Goal: Task Accomplishment & Management: Use online tool/utility

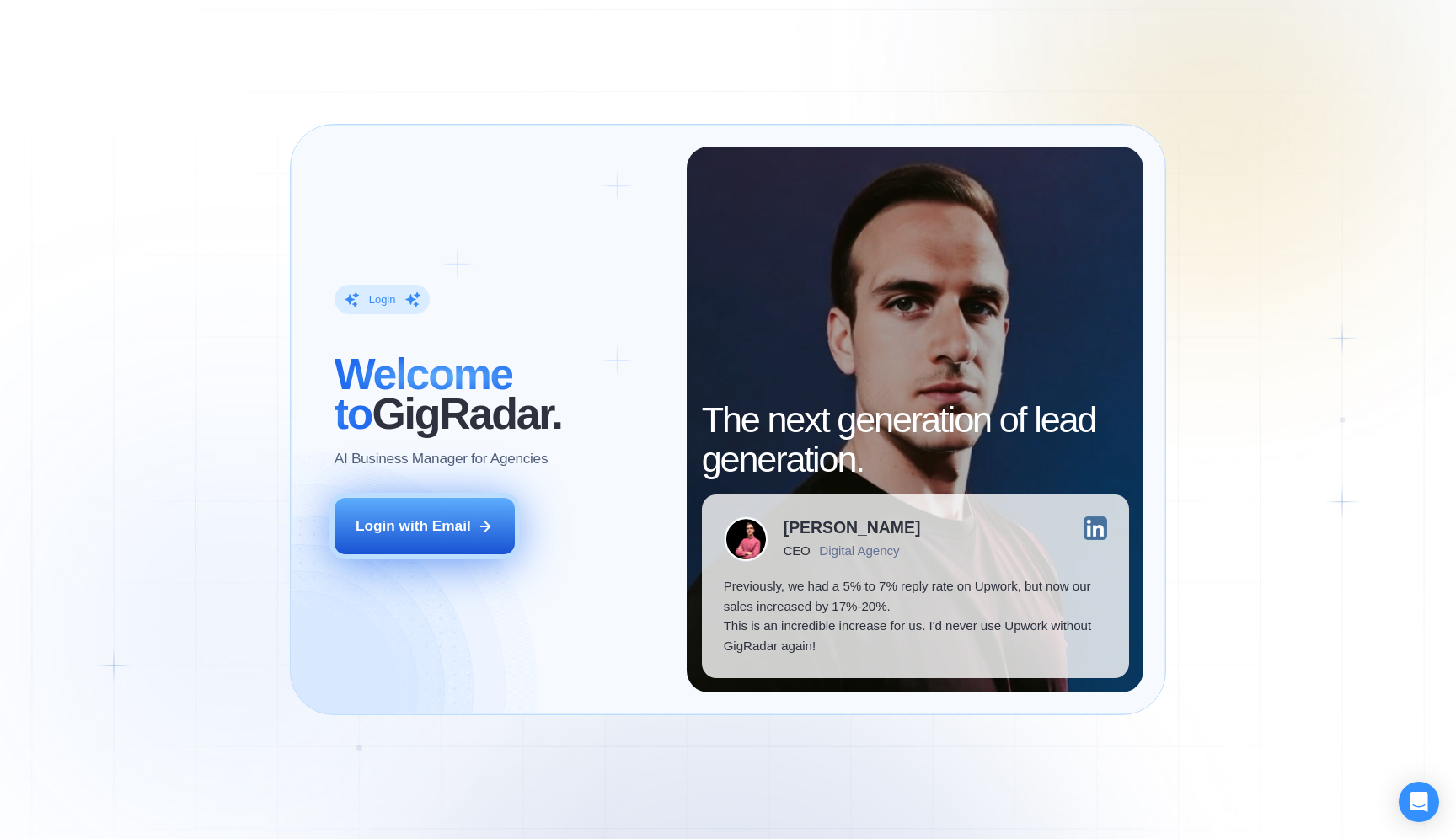
click at [401, 503] on button "Login with Email" at bounding box center [425, 526] width 180 height 56
click at [422, 538] on button "Login with Email" at bounding box center [425, 526] width 180 height 56
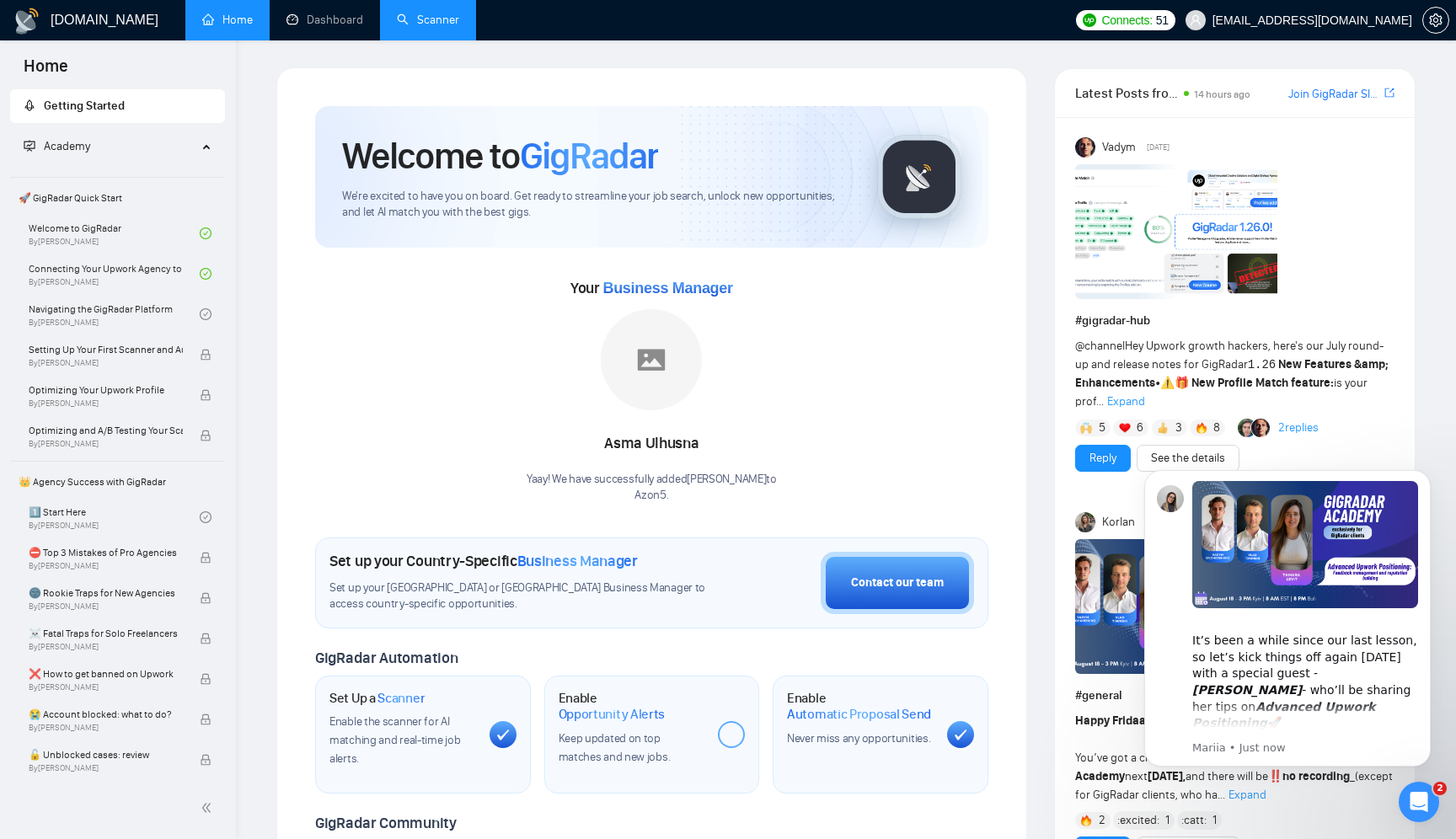
click at [435, 25] on link "Scanner" at bounding box center [428, 19] width 62 height 14
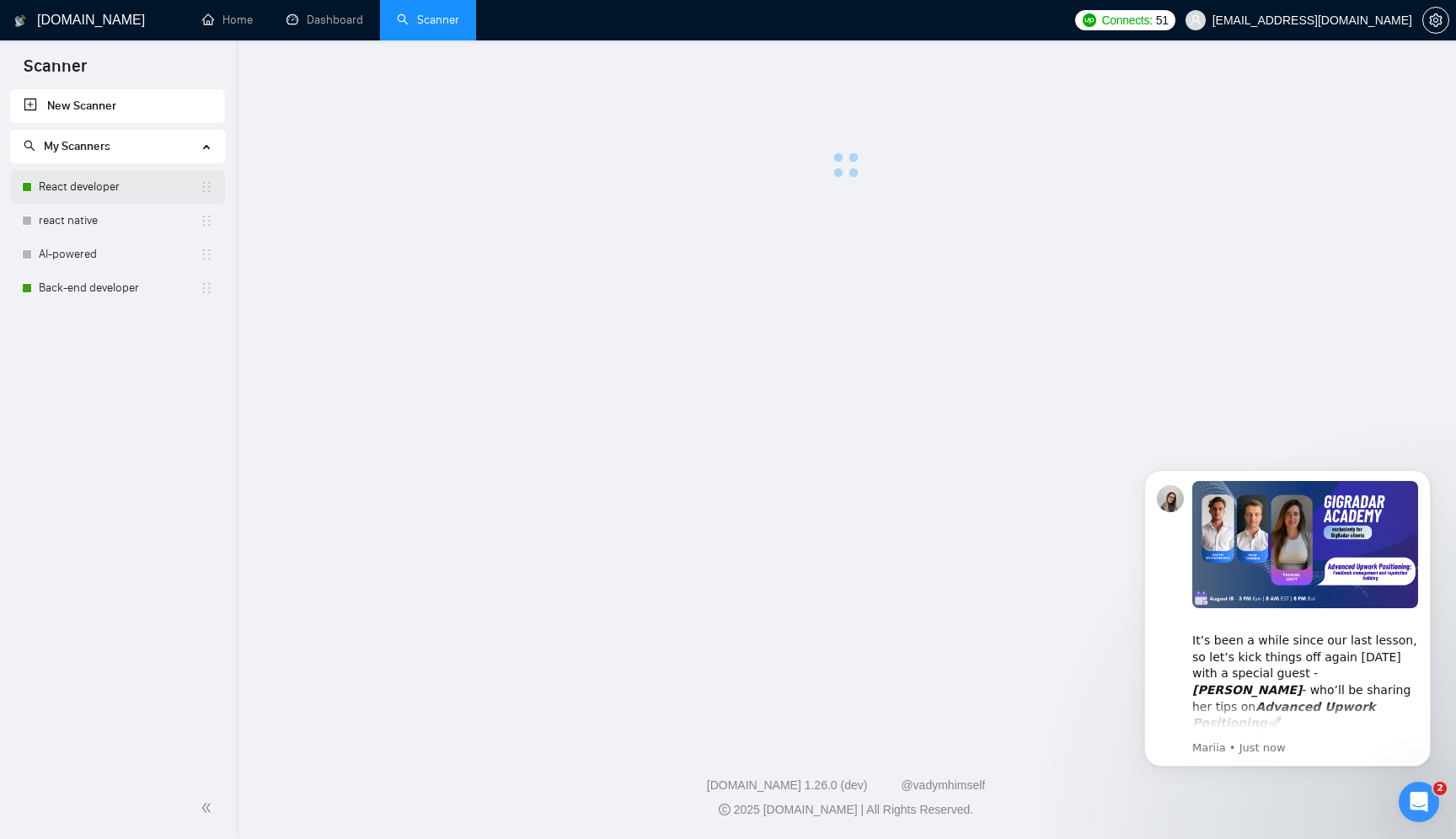
click at [113, 184] on link "React developer" at bounding box center [118, 187] width 161 height 34
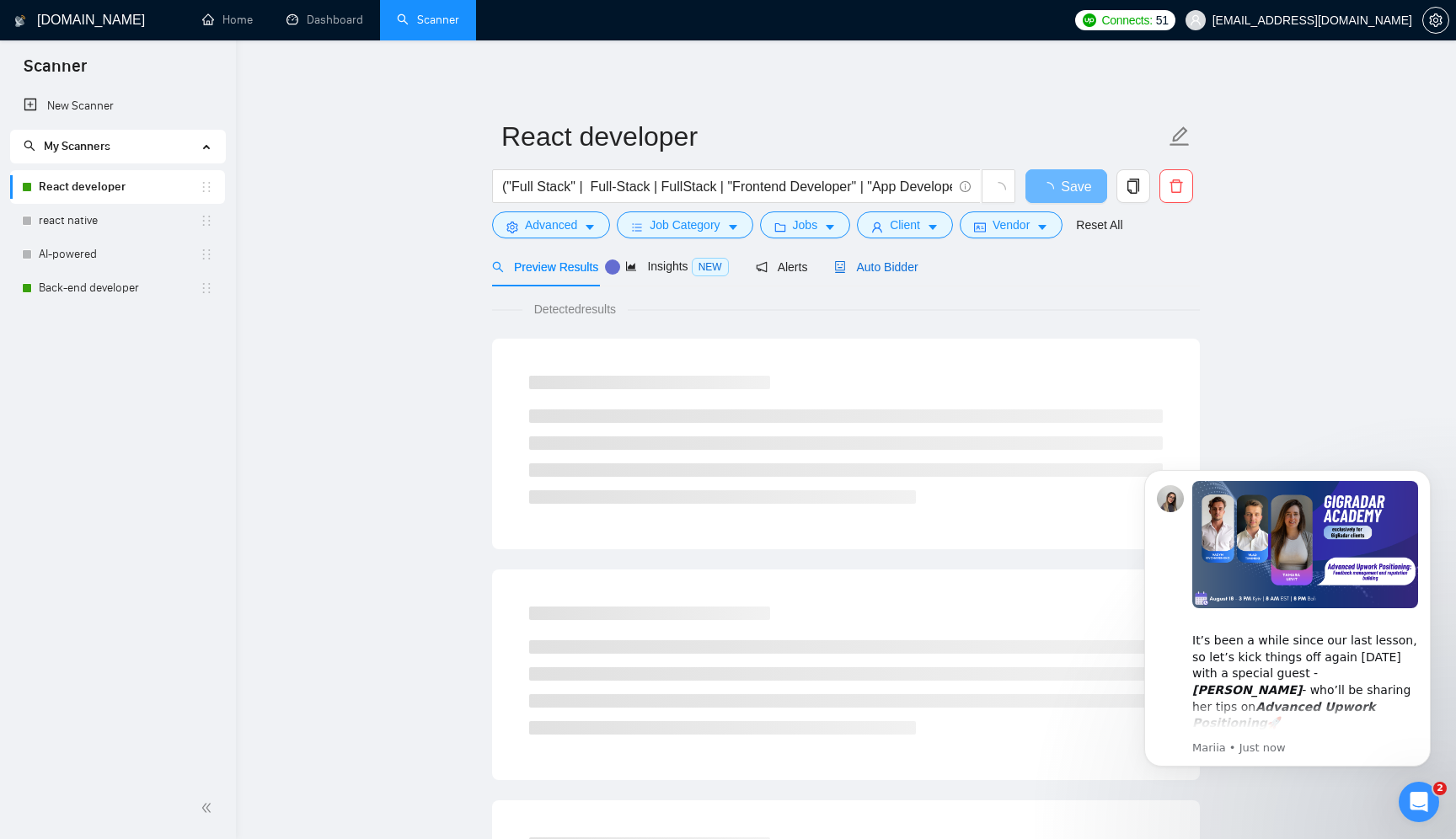
click at [907, 263] on span "Auto Bidder" at bounding box center [875, 267] width 84 height 13
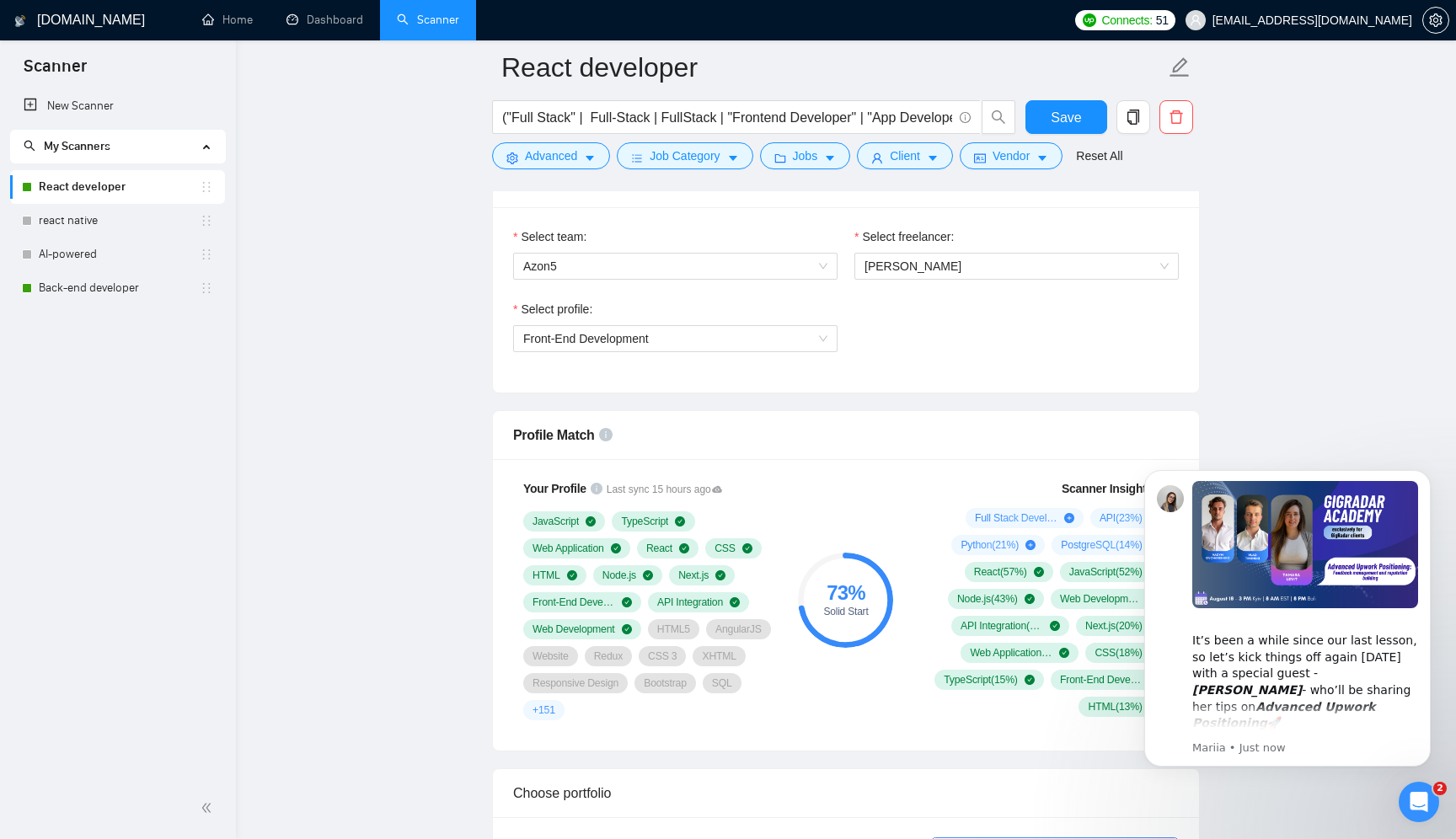
scroll to position [856, 0]
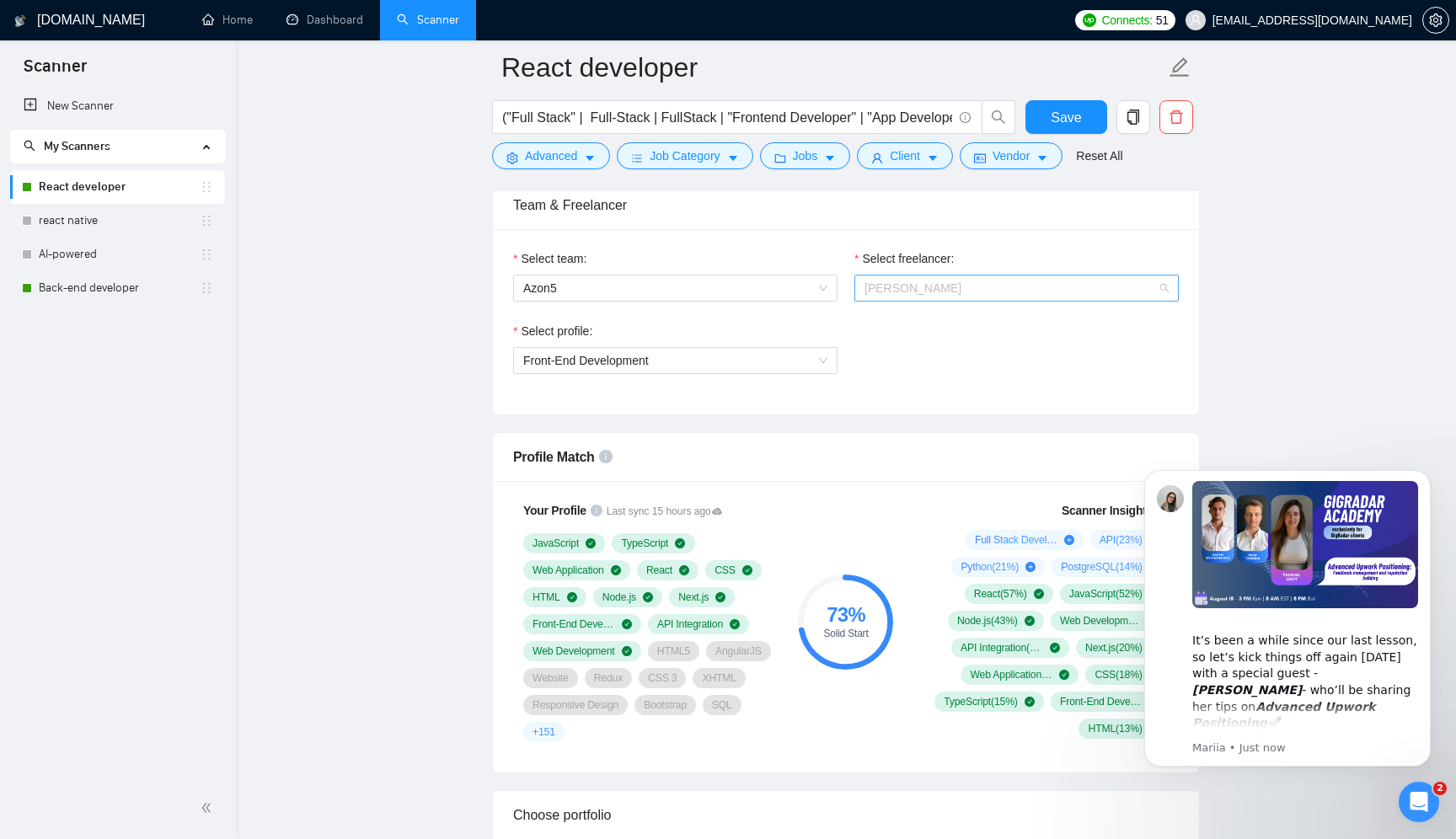
click at [1000, 278] on span "[PERSON_NAME]" at bounding box center [1016, 287] width 304 height 25
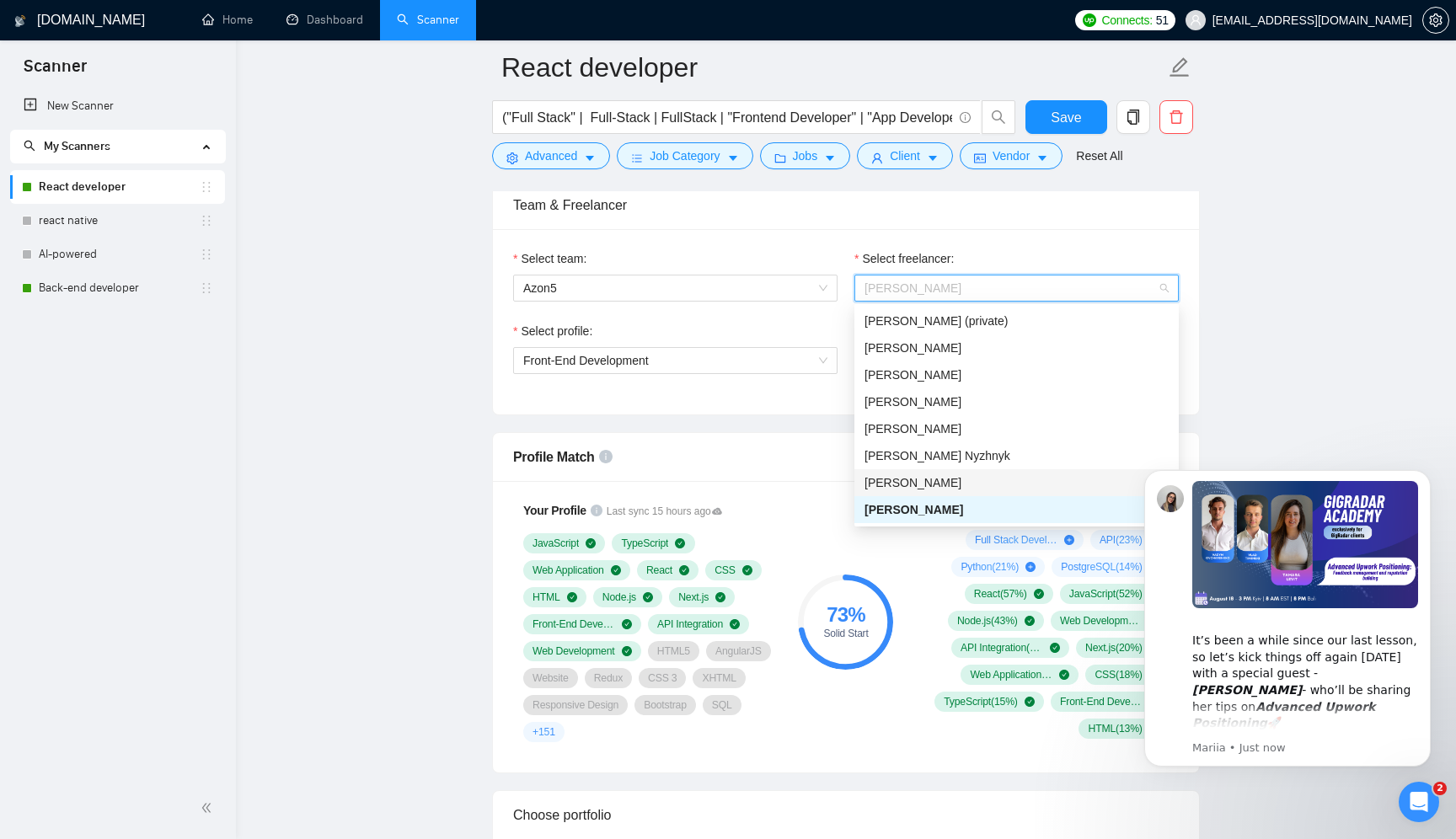
click at [953, 485] on div "[PERSON_NAME]" at bounding box center [1016, 483] width 304 height 19
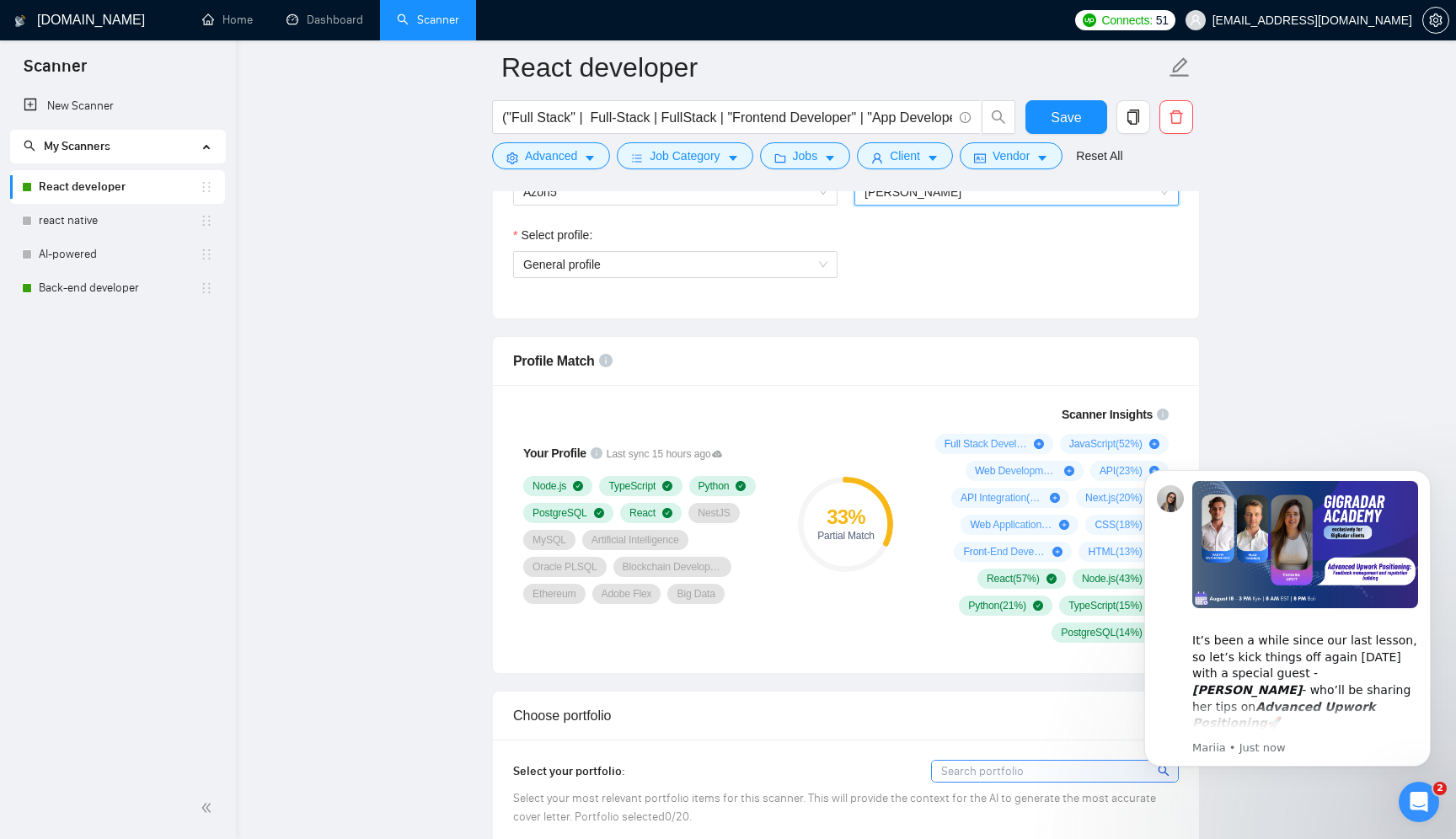
scroll to position [955, 0]
click at [1429, 476] on icon "Dismiss notification" at bounding box center [1426, 475] width 9 height 9
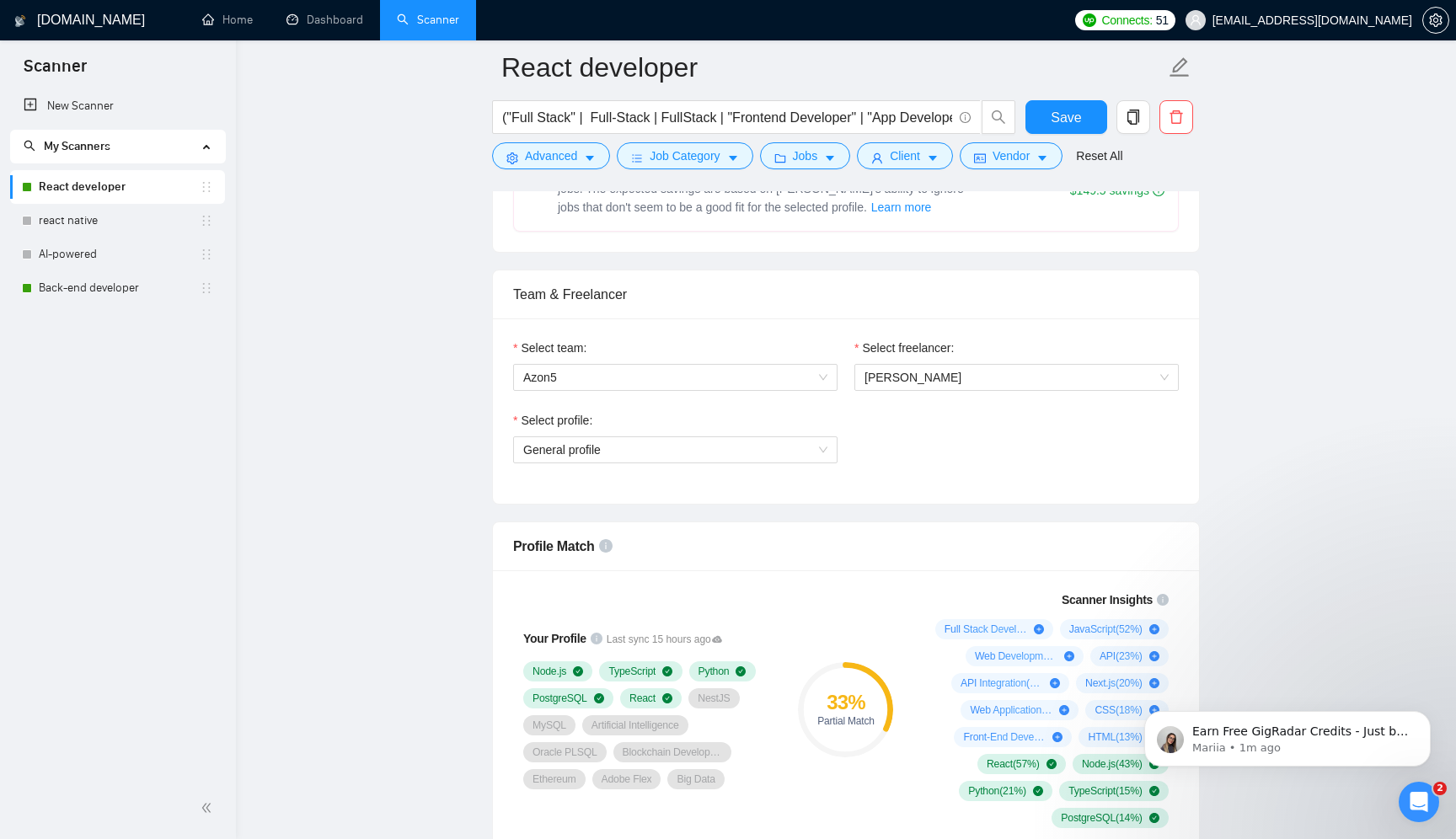
scroll to position [769, 0]
click at [988, 377] on span "[PERSON_NAME]" at bounding box center [1016, 376] width 304 height 25
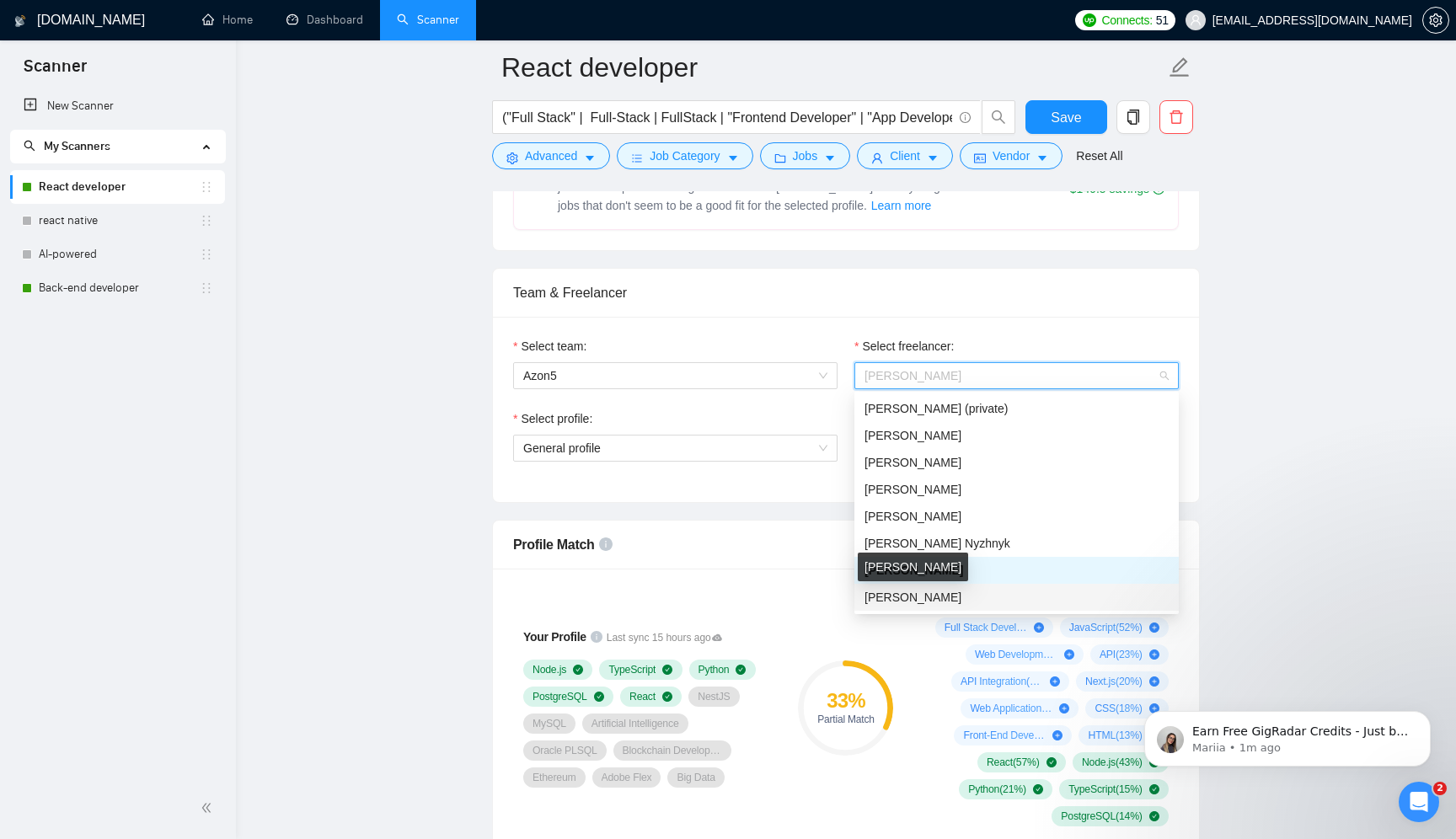
click at [929, 597] on span "[PERSON_NAME]" at bounding box center [912, 598] width 97 height 13
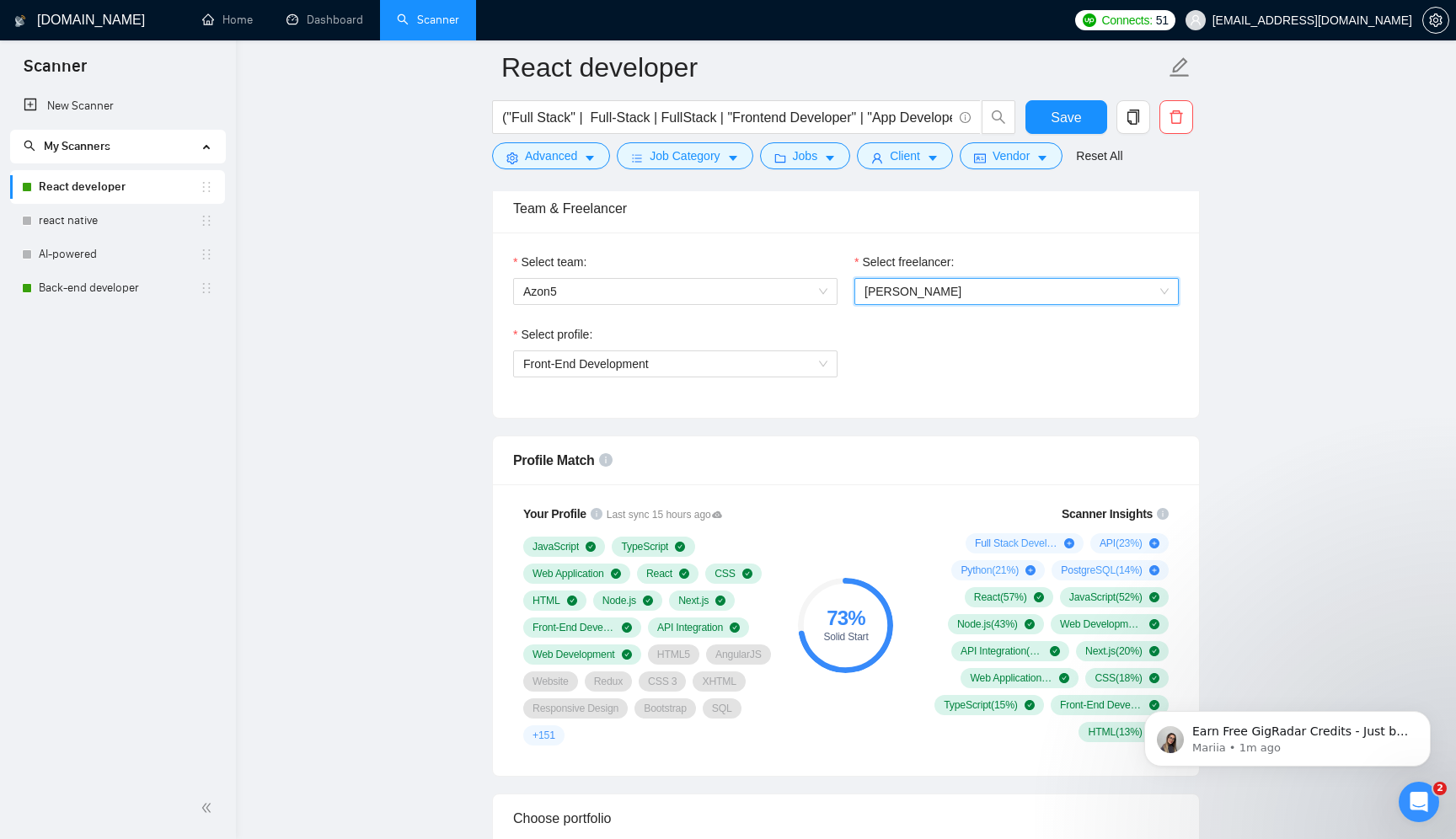
scroll to position [861, 0]
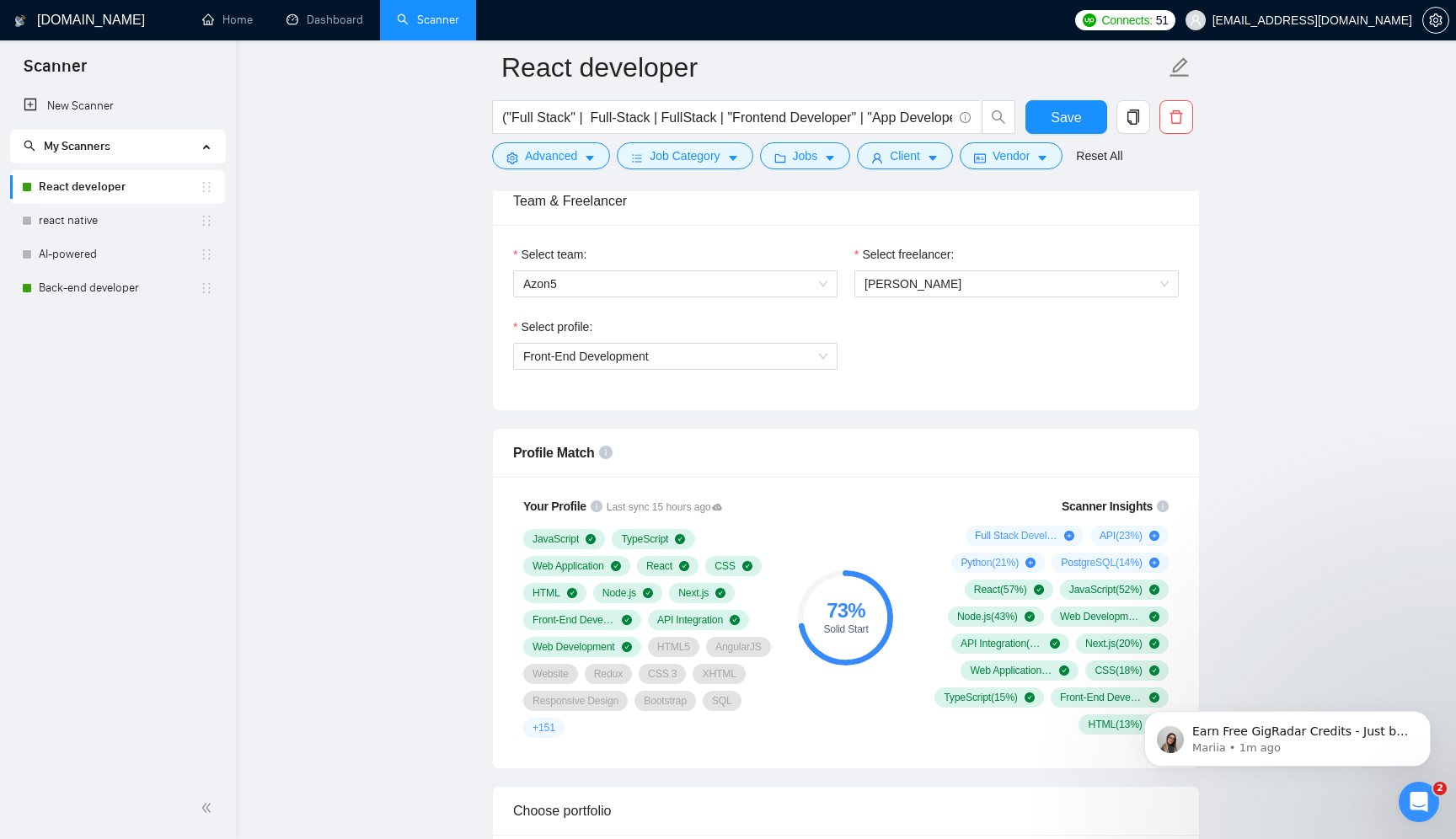
click at [1424, 717] on icon "Dismiss notification" at bounding box center [1425, 716] width 6 height 6
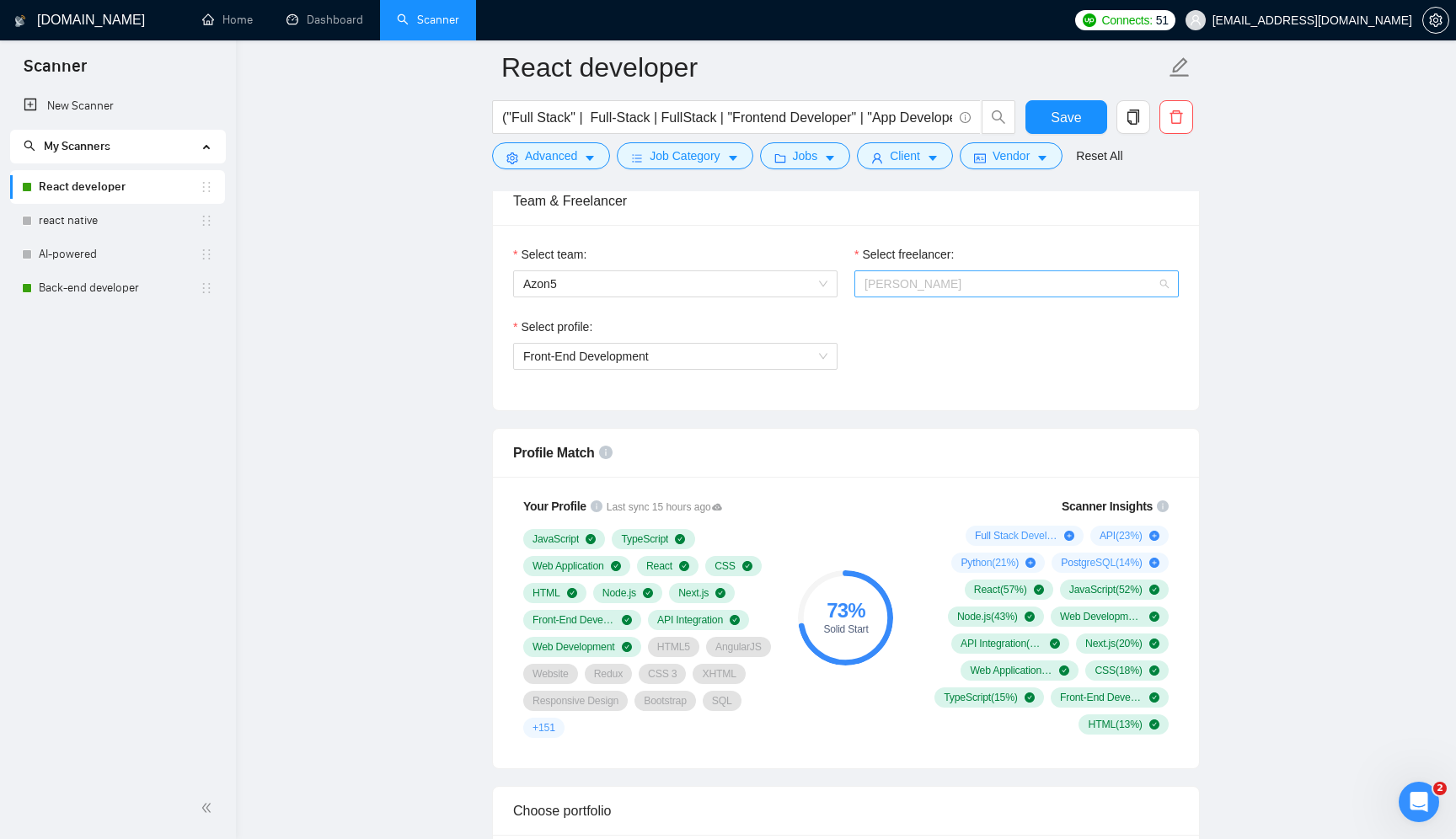
click at [962, 284] on span "[PERSON_NAME]" at bounding box center [1016, 284] width 304 height 25
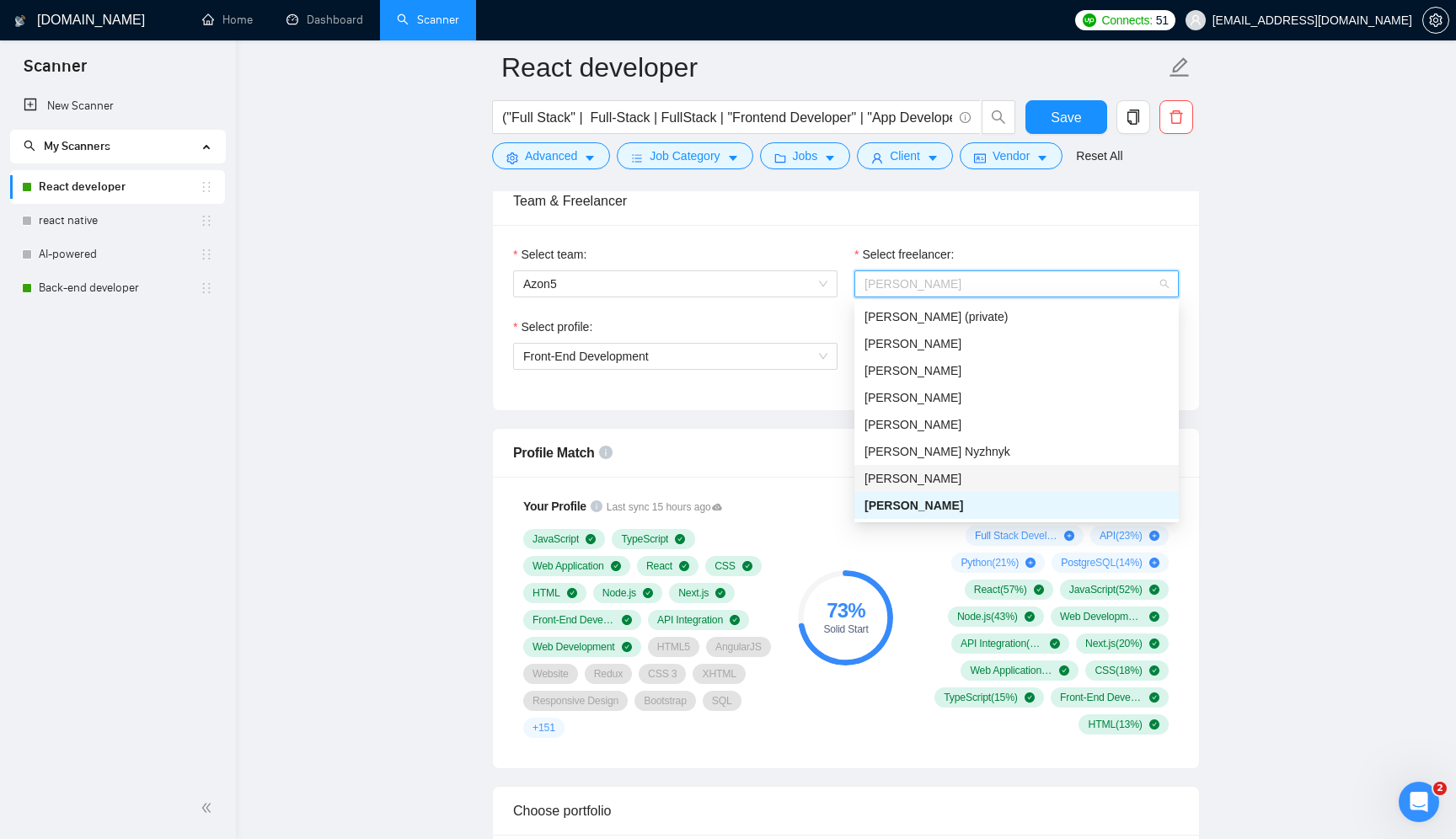
click at [937, 471] on div "[PERSON_NAME]" at bounding box center [1016, 479] width 304 height 19
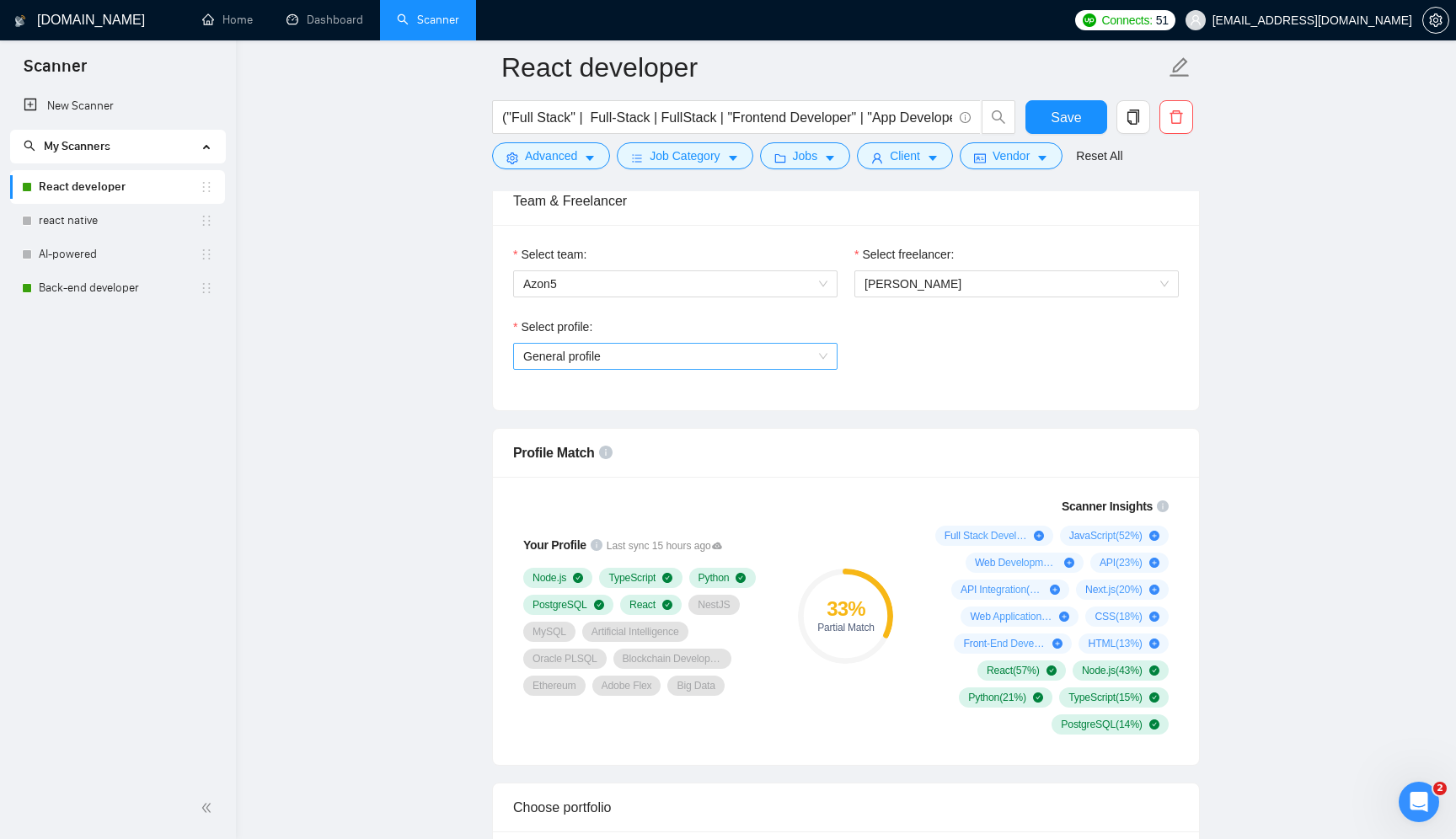
click at [670, 355] on span "General profile" at bounding box center [675, 356] width 304 height 25
click at [666, 356] on span "General profile" at bounding box center [675, 356] width 304 height 25
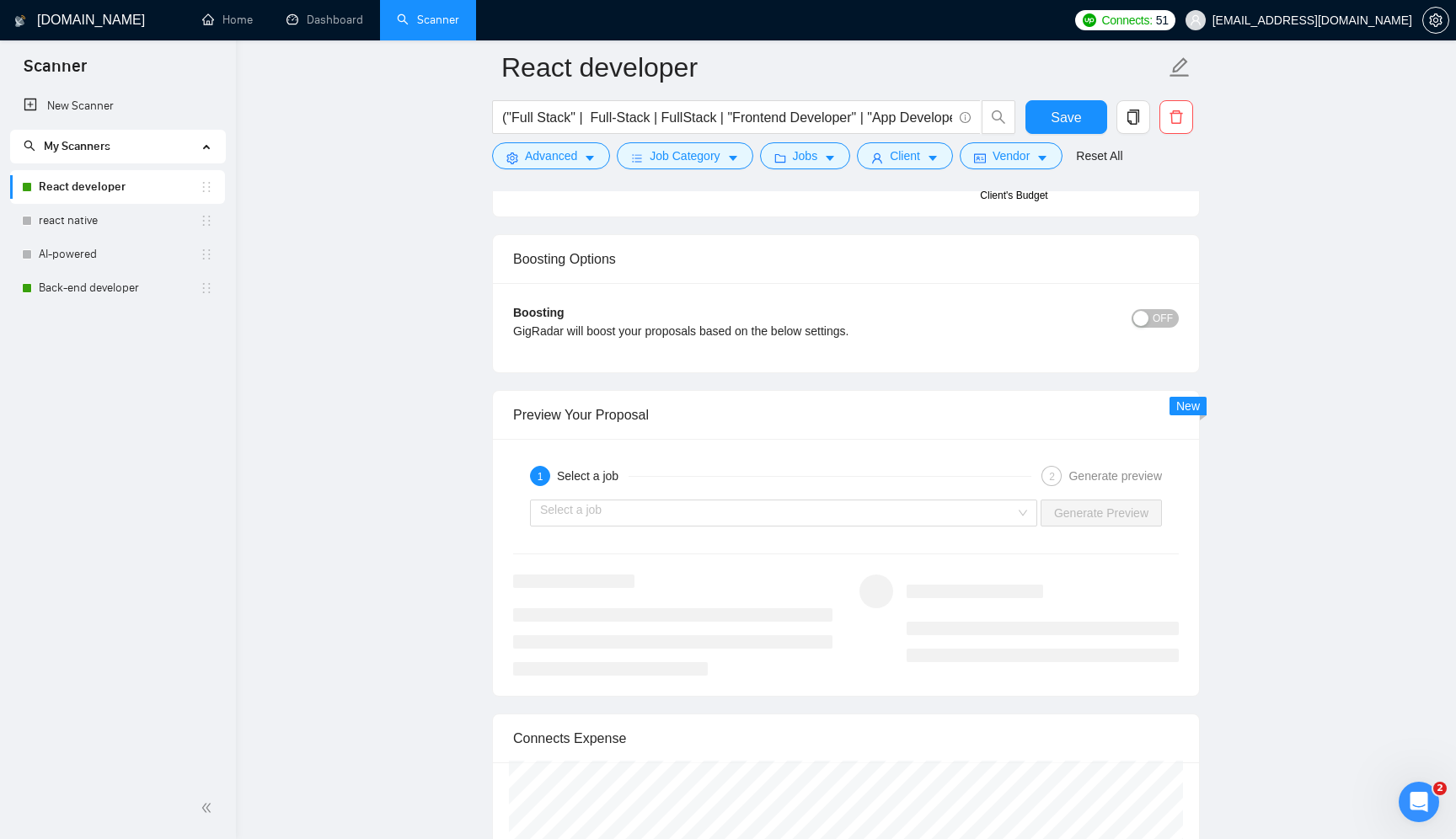
scroll to position [3054, 0]
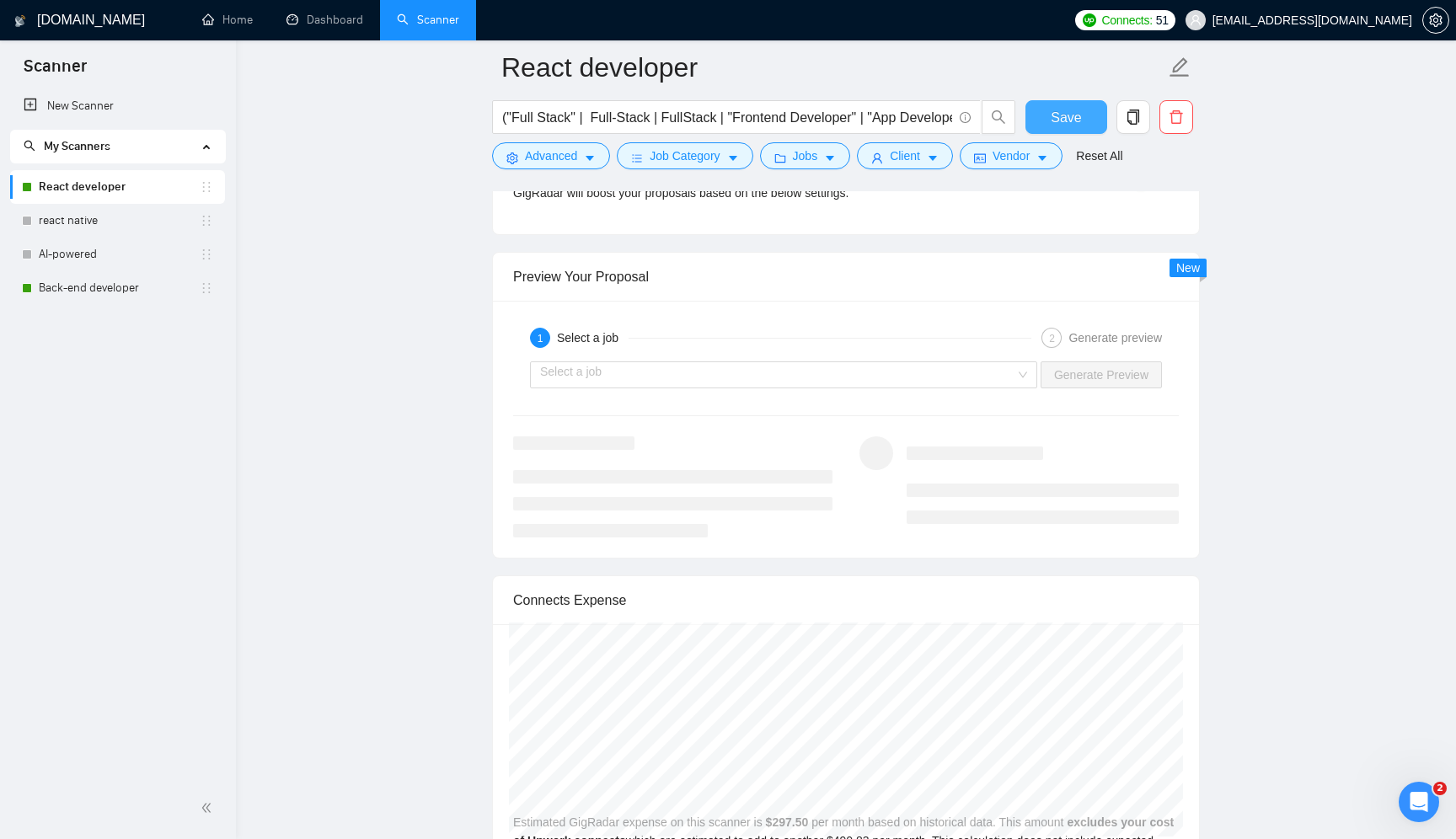
click at [1064, 116] on span "Save" at bounding box center [1066, 117] width 30 height 21
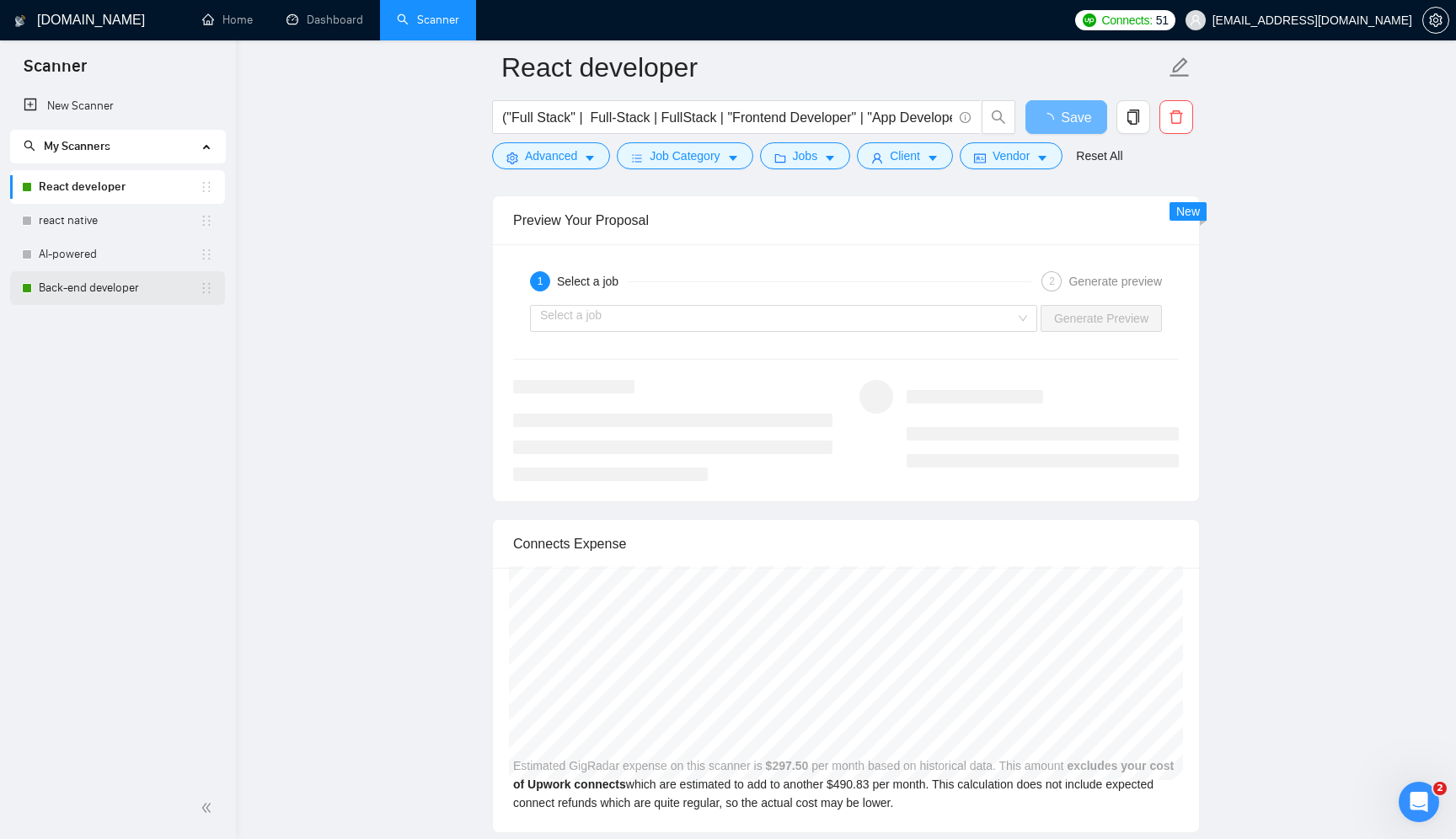
click at [85, 283] on link "Back-end developer" at bounding box center [118, 288] width 161 height 34
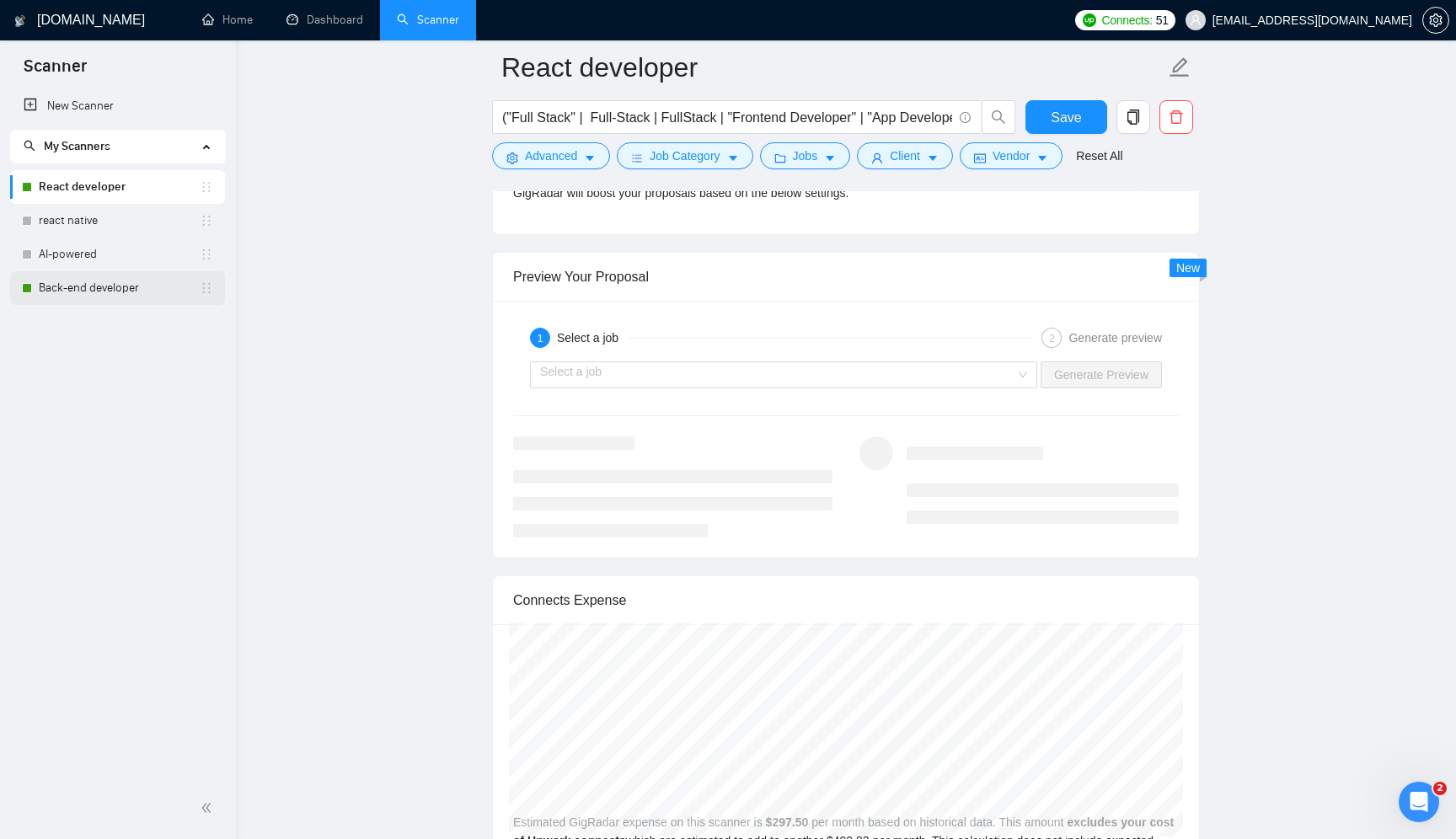
click at [116, 280] on link "Back-end developer" at bounding box center [118, 288] width 161 height 34
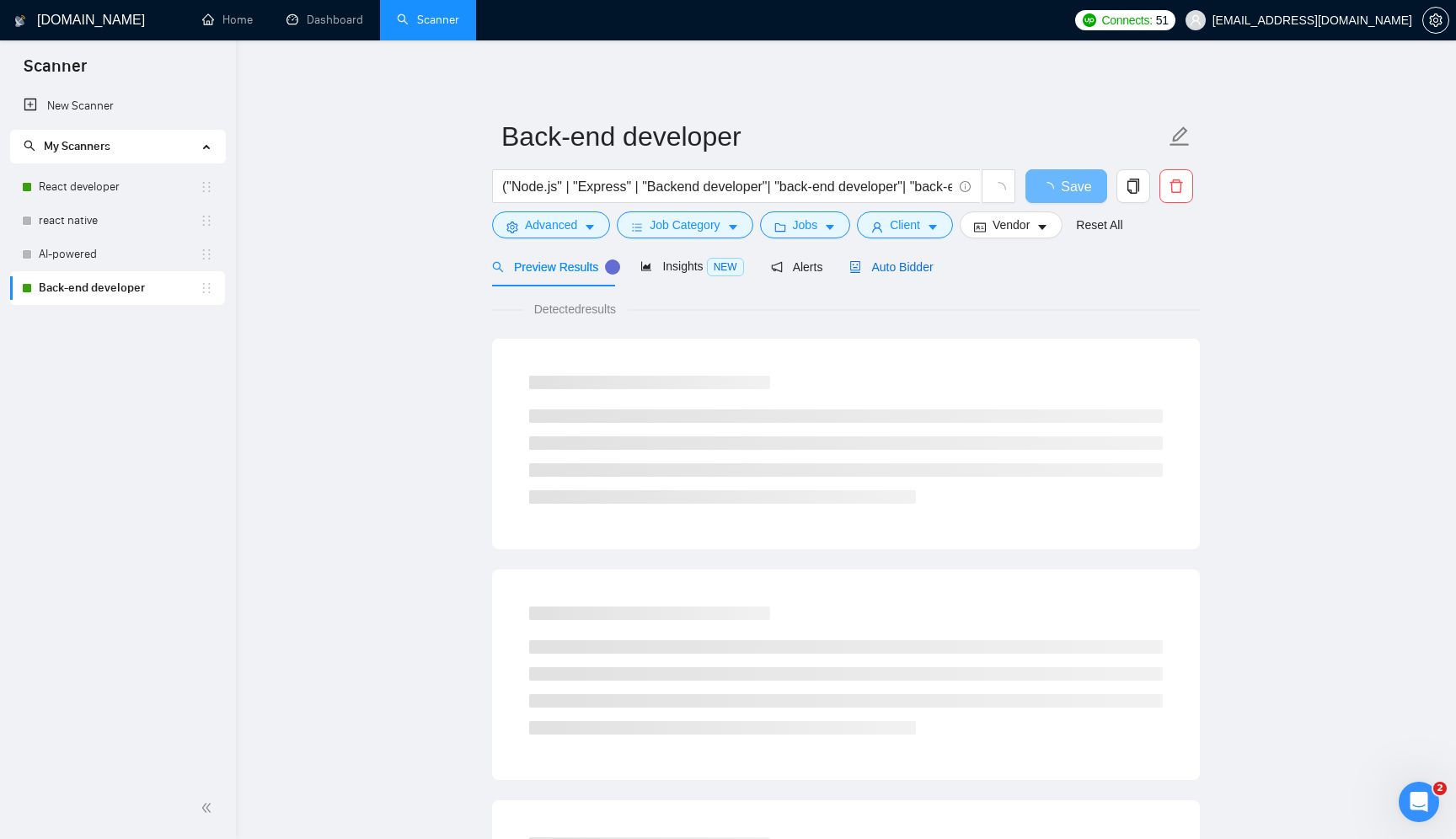
click at [915, 271] on span "Auto Bidder" at bounding box center [891, 267] width 84 height 13
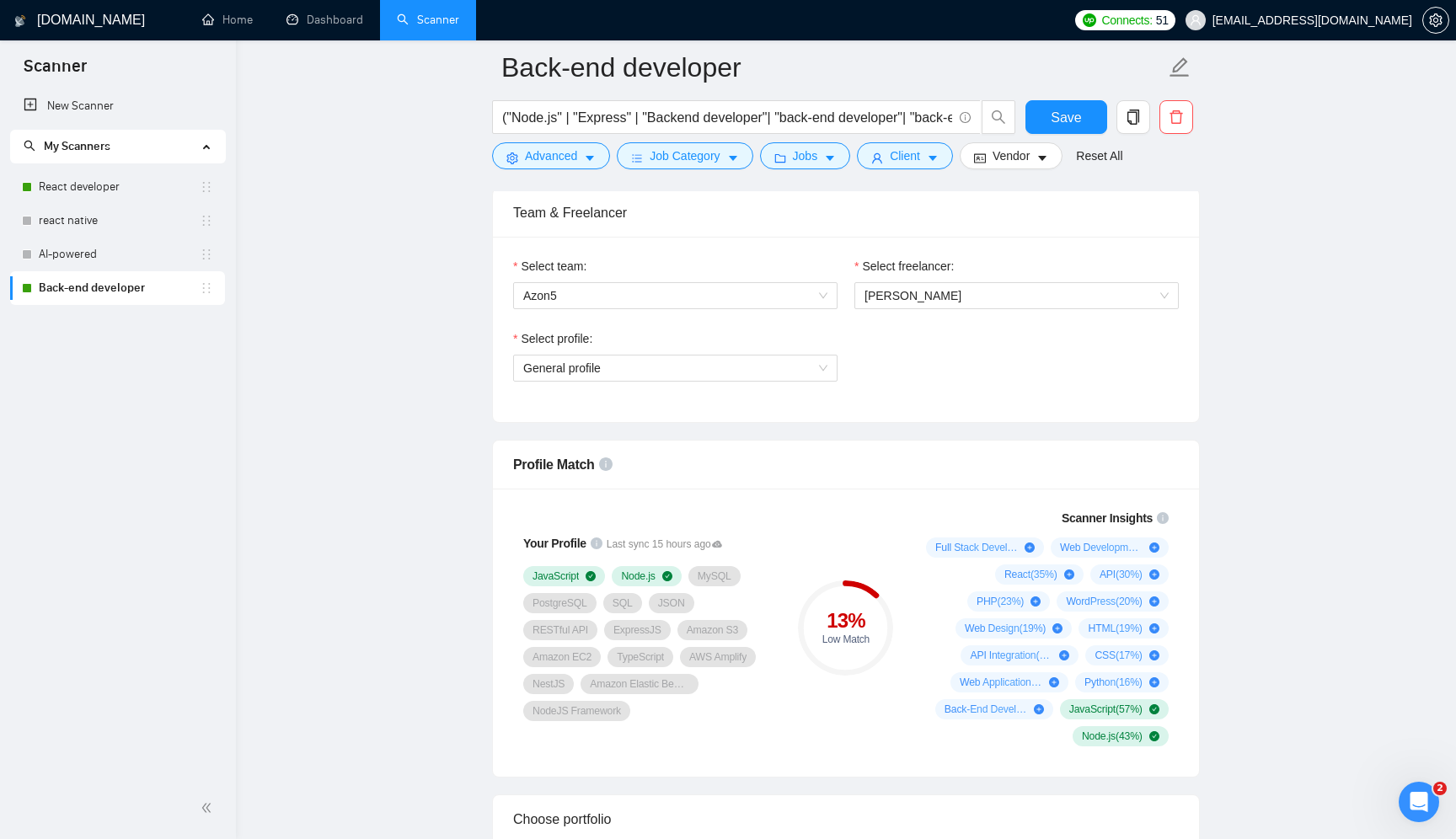
scroll to position [856, 0]
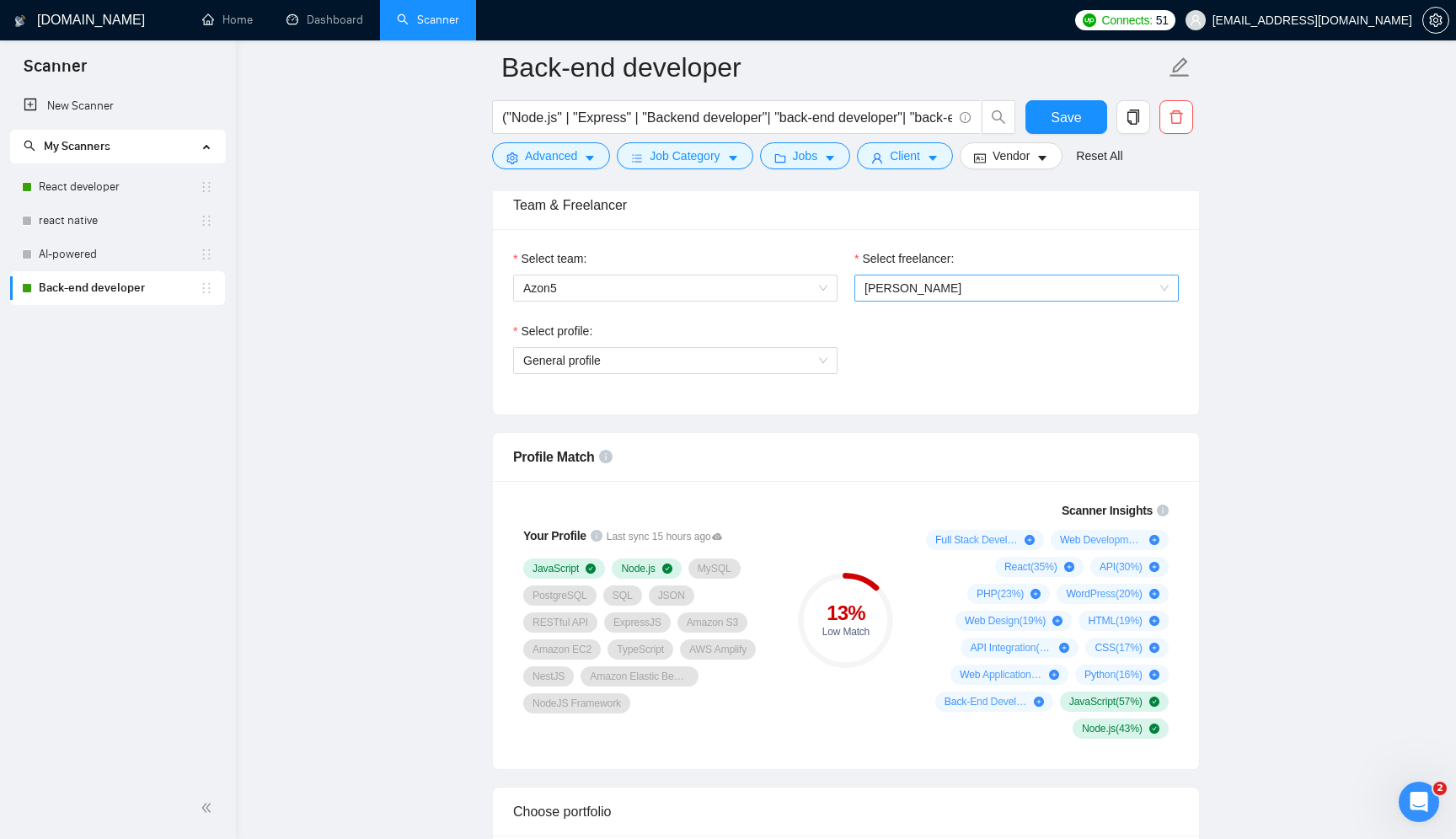
click at [990, 291] on span "[PERSON_NAME]" at bounding box center [1016, 287] width 304 height 25
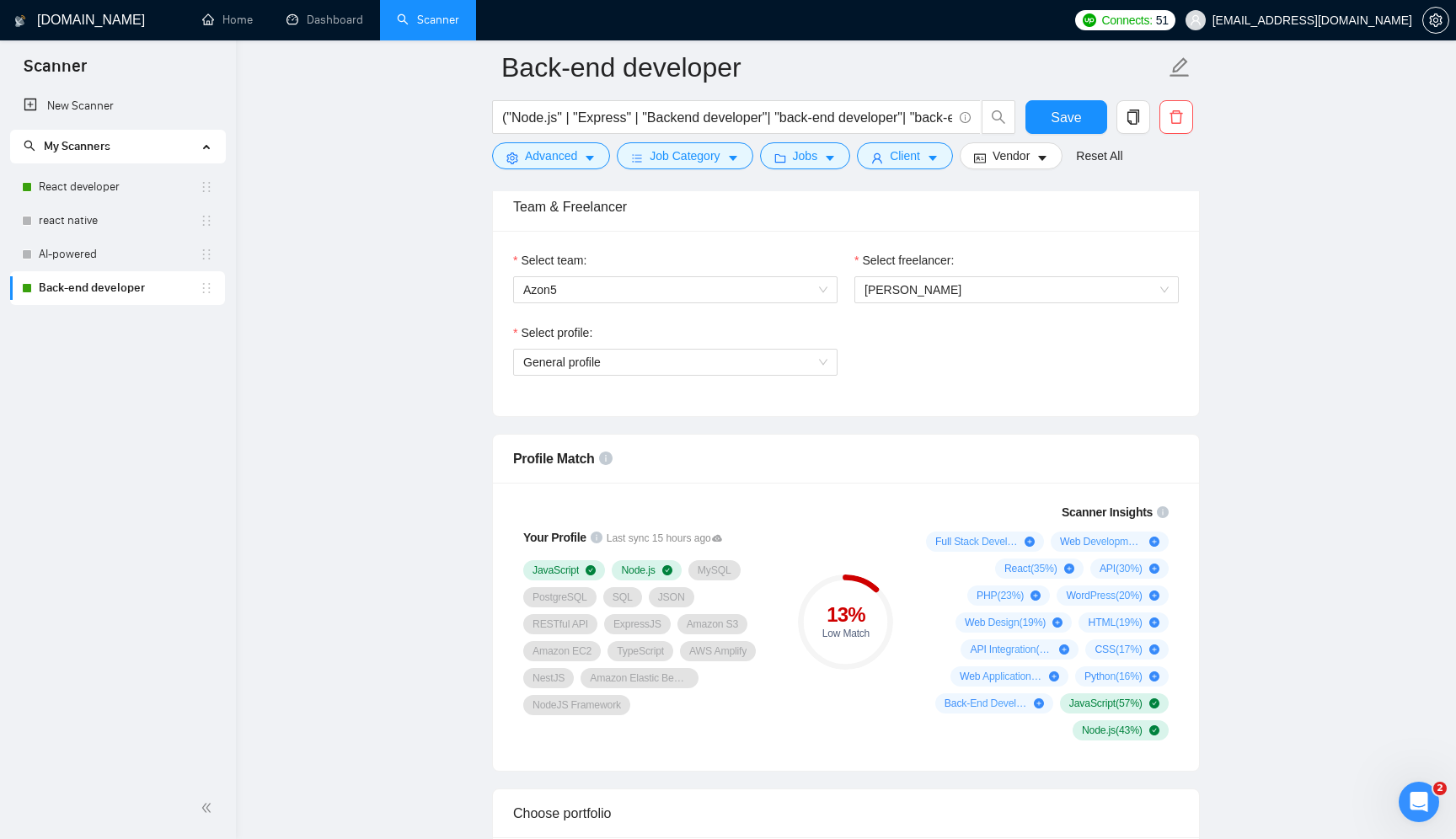
scroll to position [854, 0]
click at [595, 366] on span "General profile" at bounding box center [562, 363] width 78 height 13
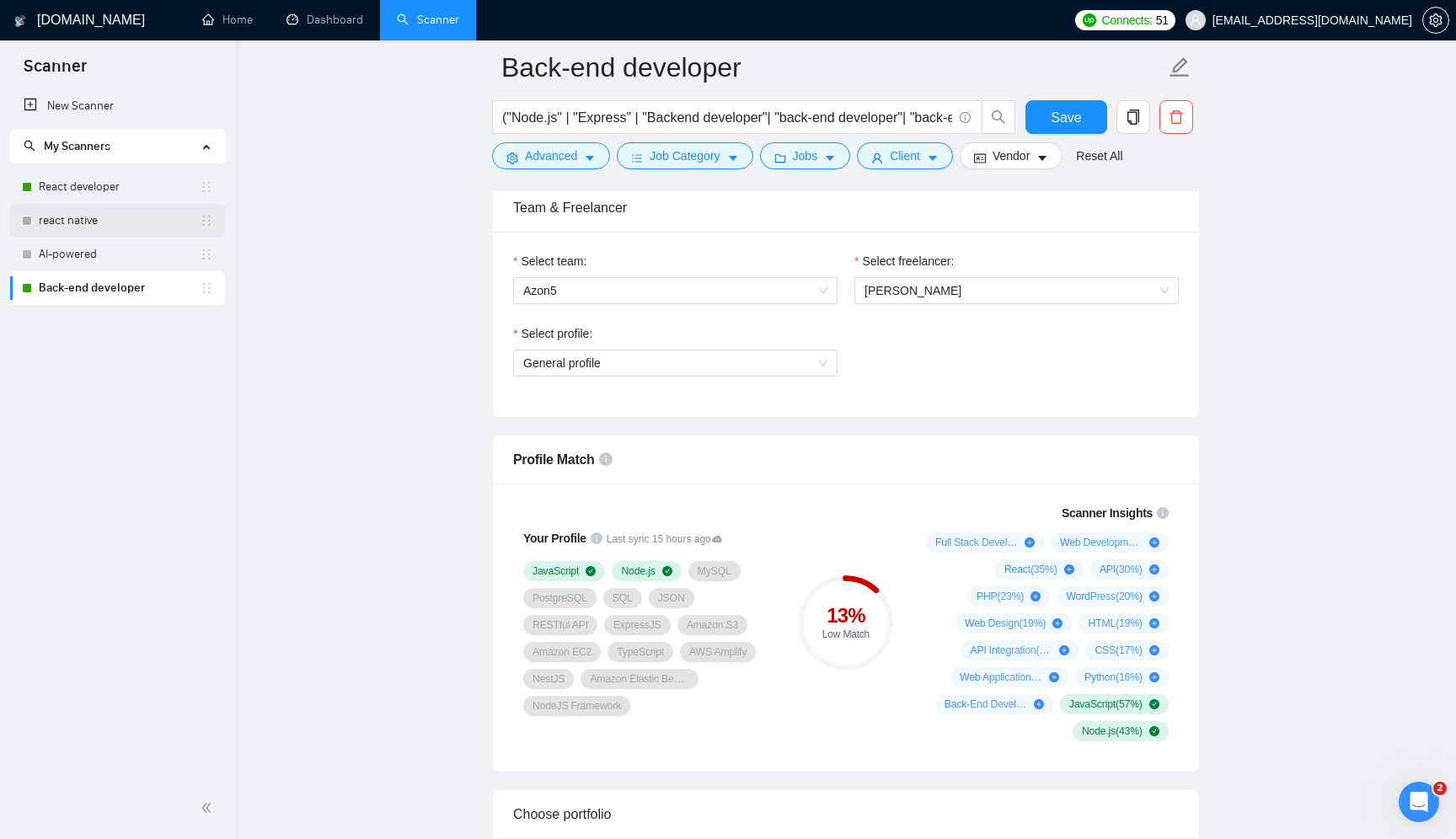
click at [110, 216] on link "react native" at bounding box center [118, 221] width 161 height 34
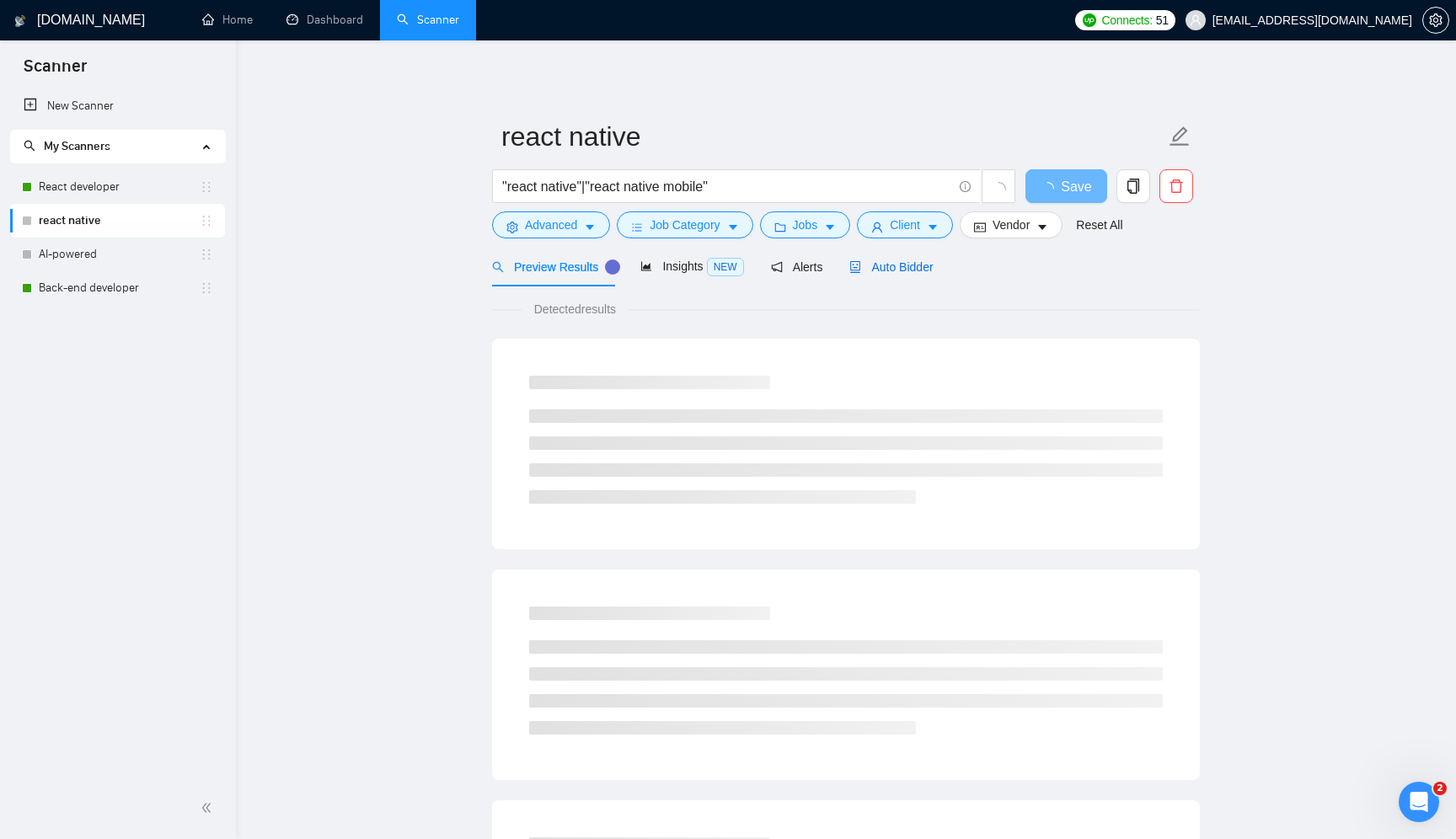
click at [908, 268] on span "Auto Bidder" at bounding box center [891, 267] width 84 height 13
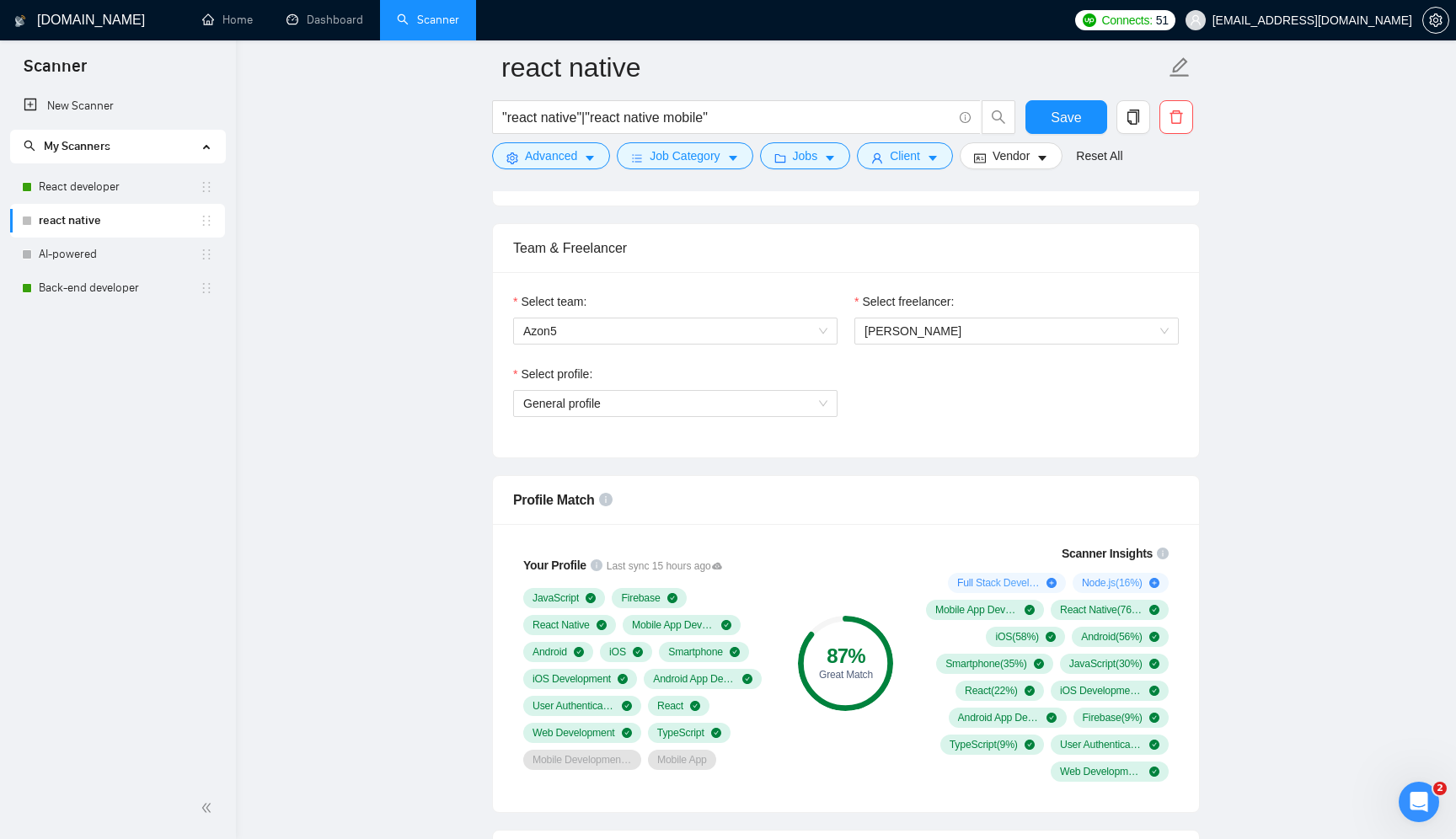
scroll to position [822, 0]
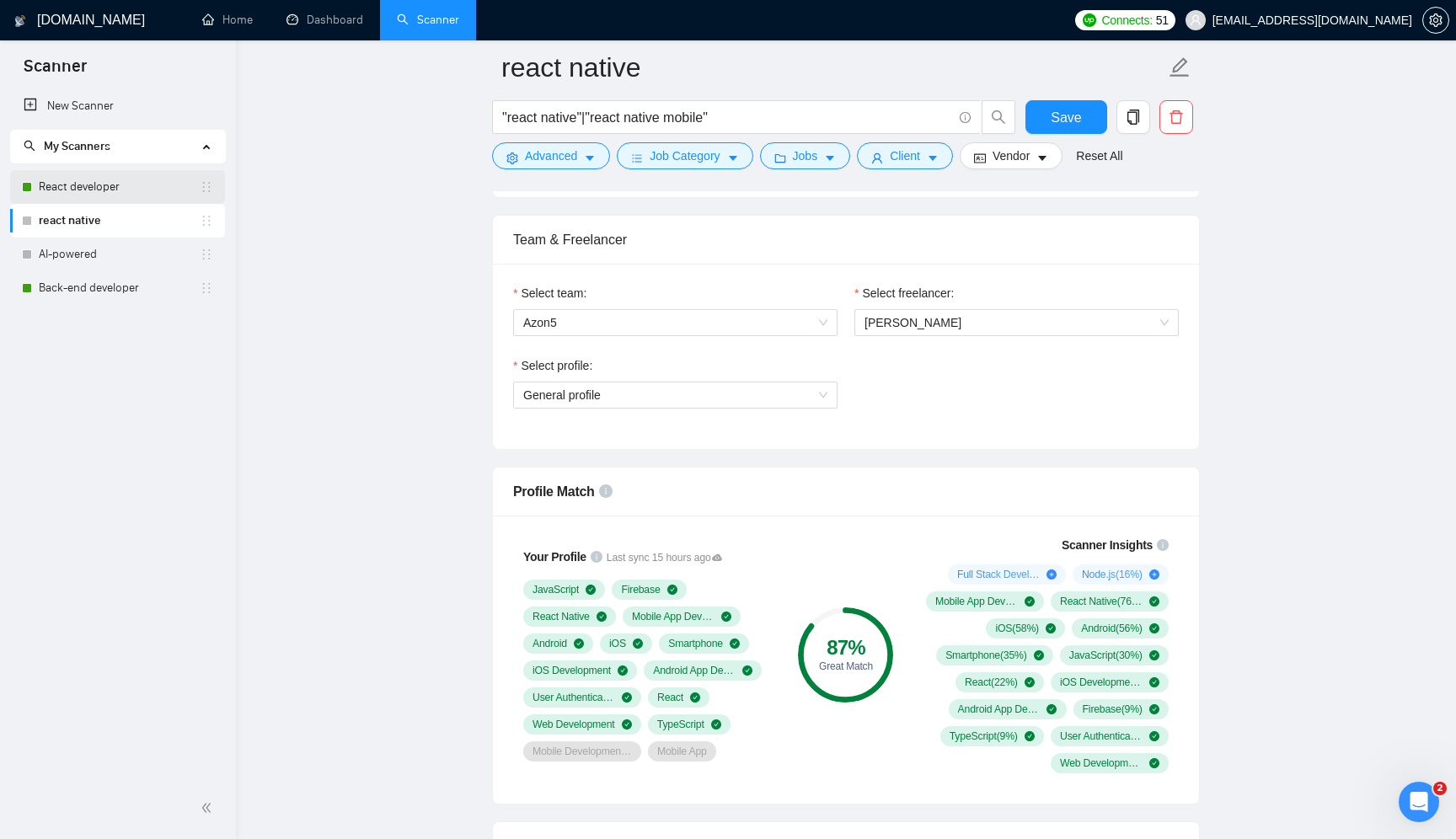
click at [127, 191] on link "React developer" at bounding box center [118, 187] width 161 height 34
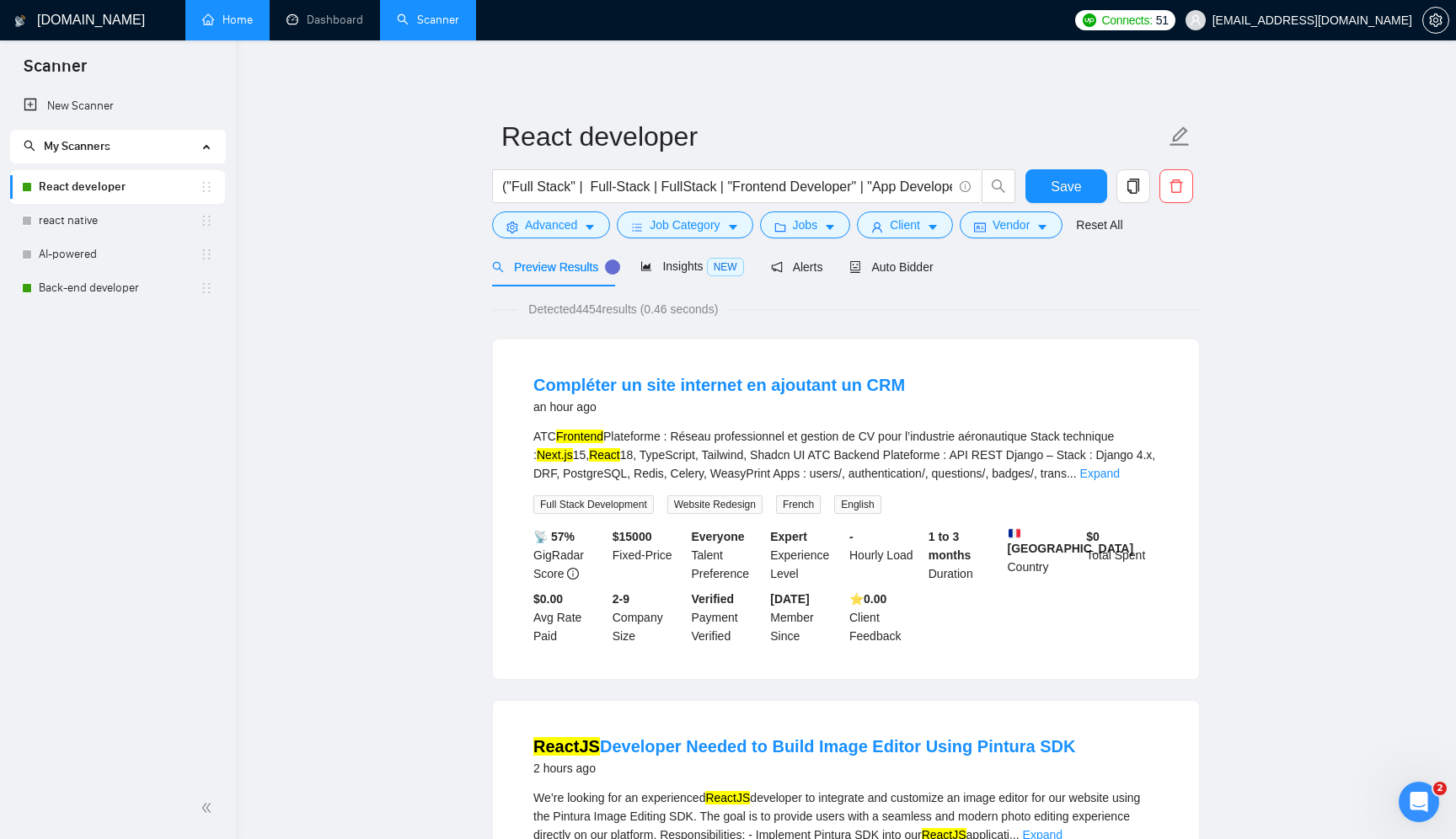
click at [224, 27] on link "Home" at bounding box center [227, 19] width 51 height 14
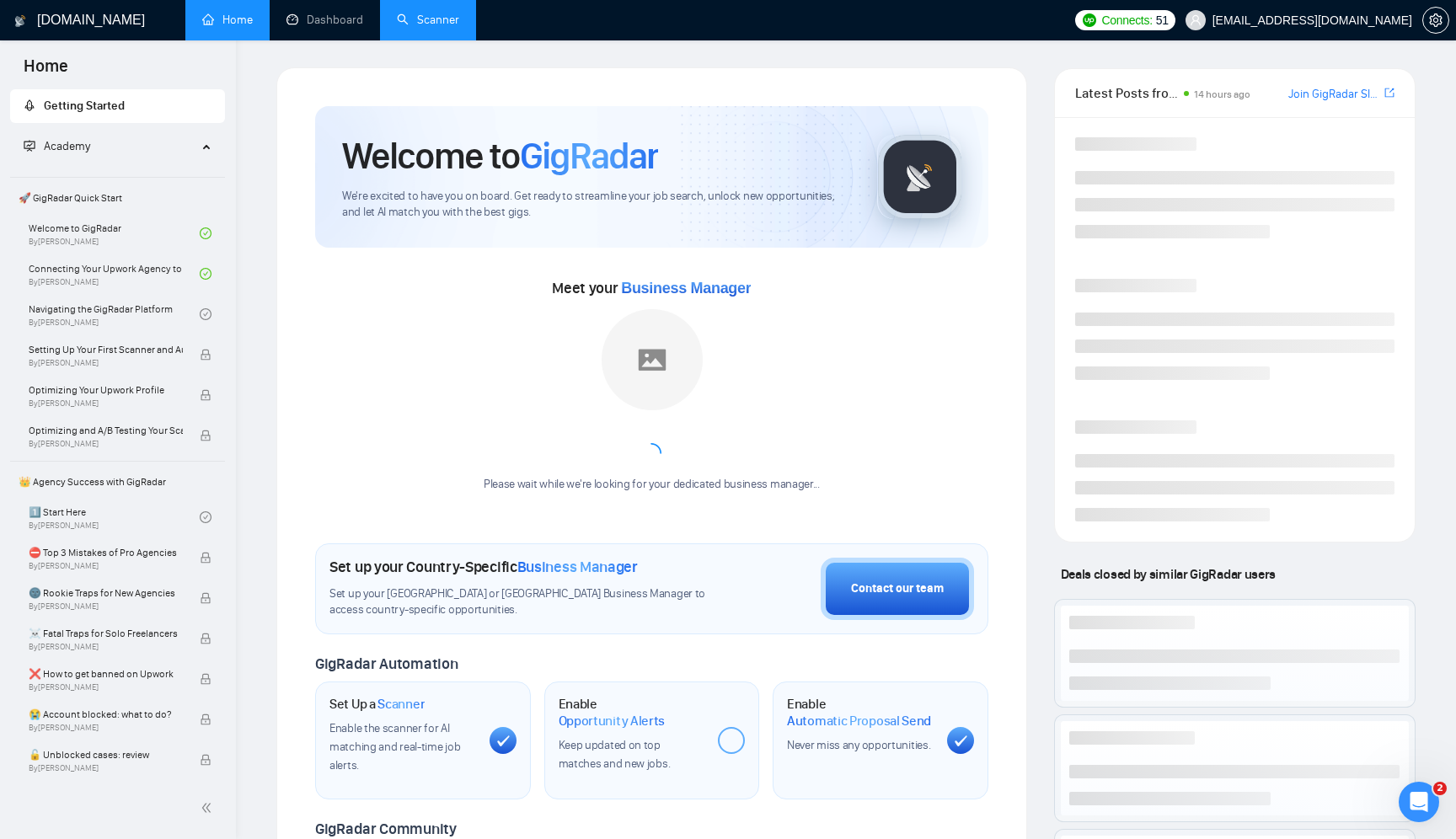
click at [439, 18] on link "Scanner" at bounding box center [428, 19] width 62 height 14
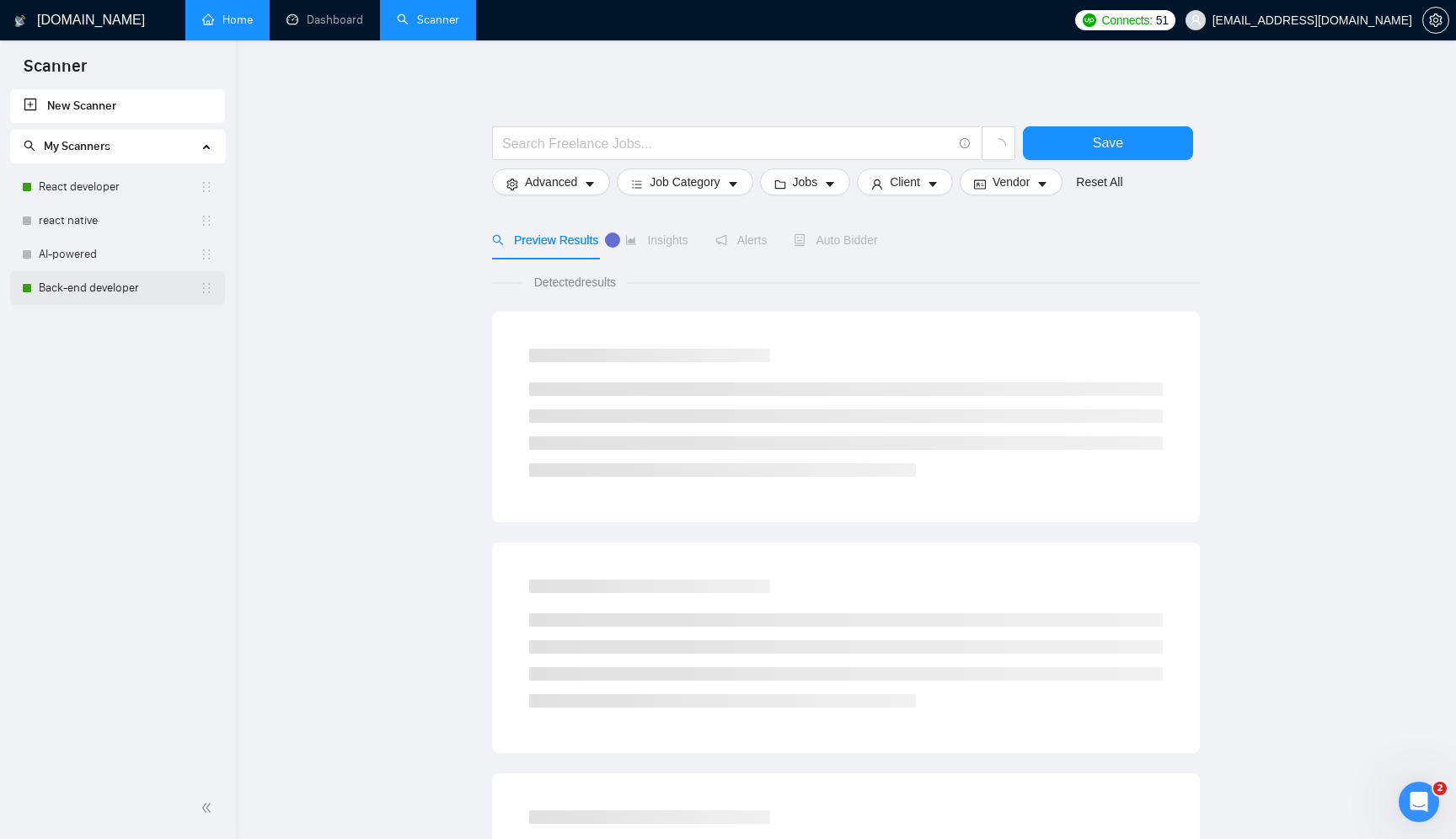
click at [75, 300] on link "Back-end developer" at bounding box center [118, 288] width 161 height 34
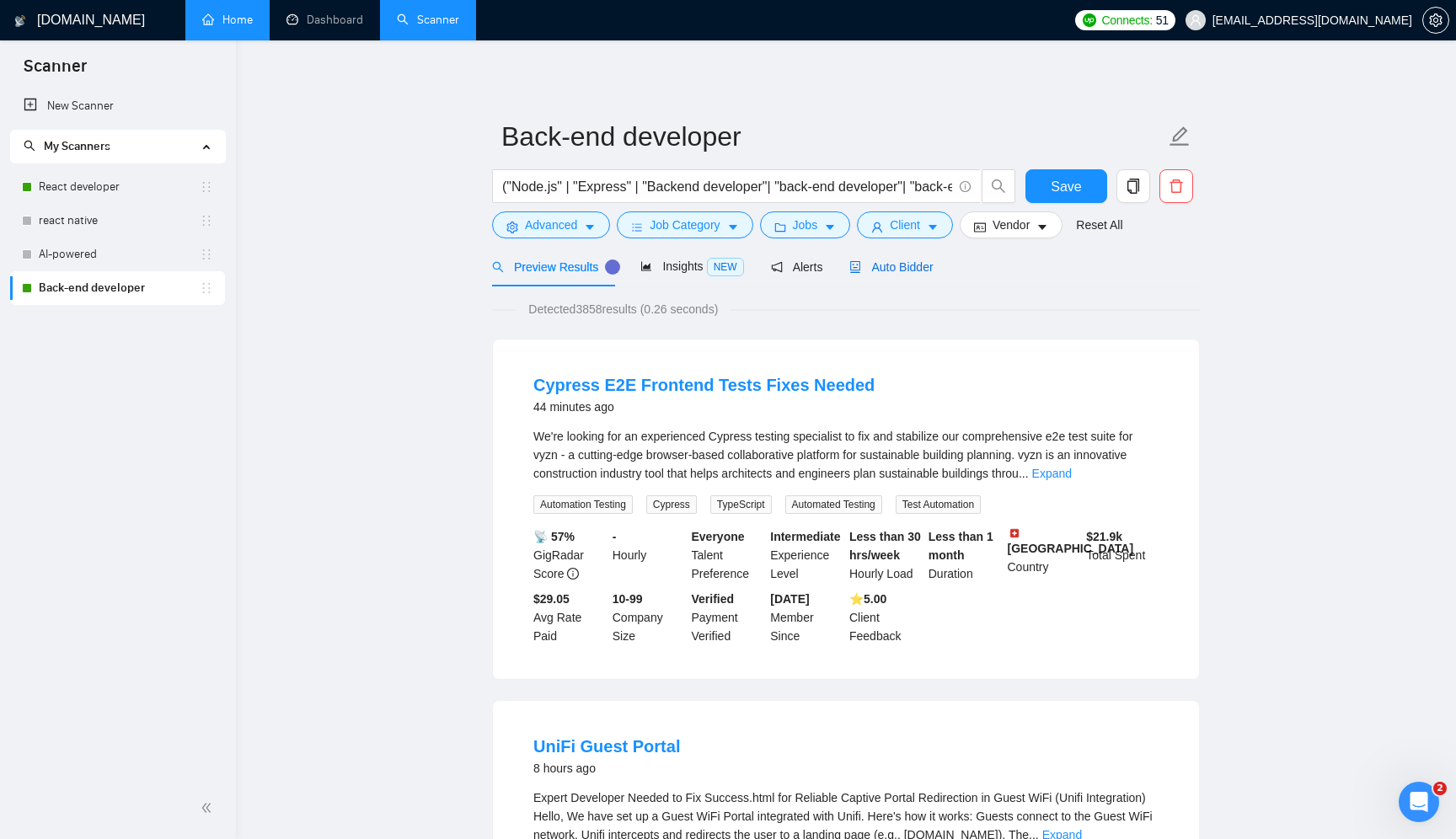
click at [905, 263] on span "Auto Bidder" at bounding box center [891, 267] width 84 height 13
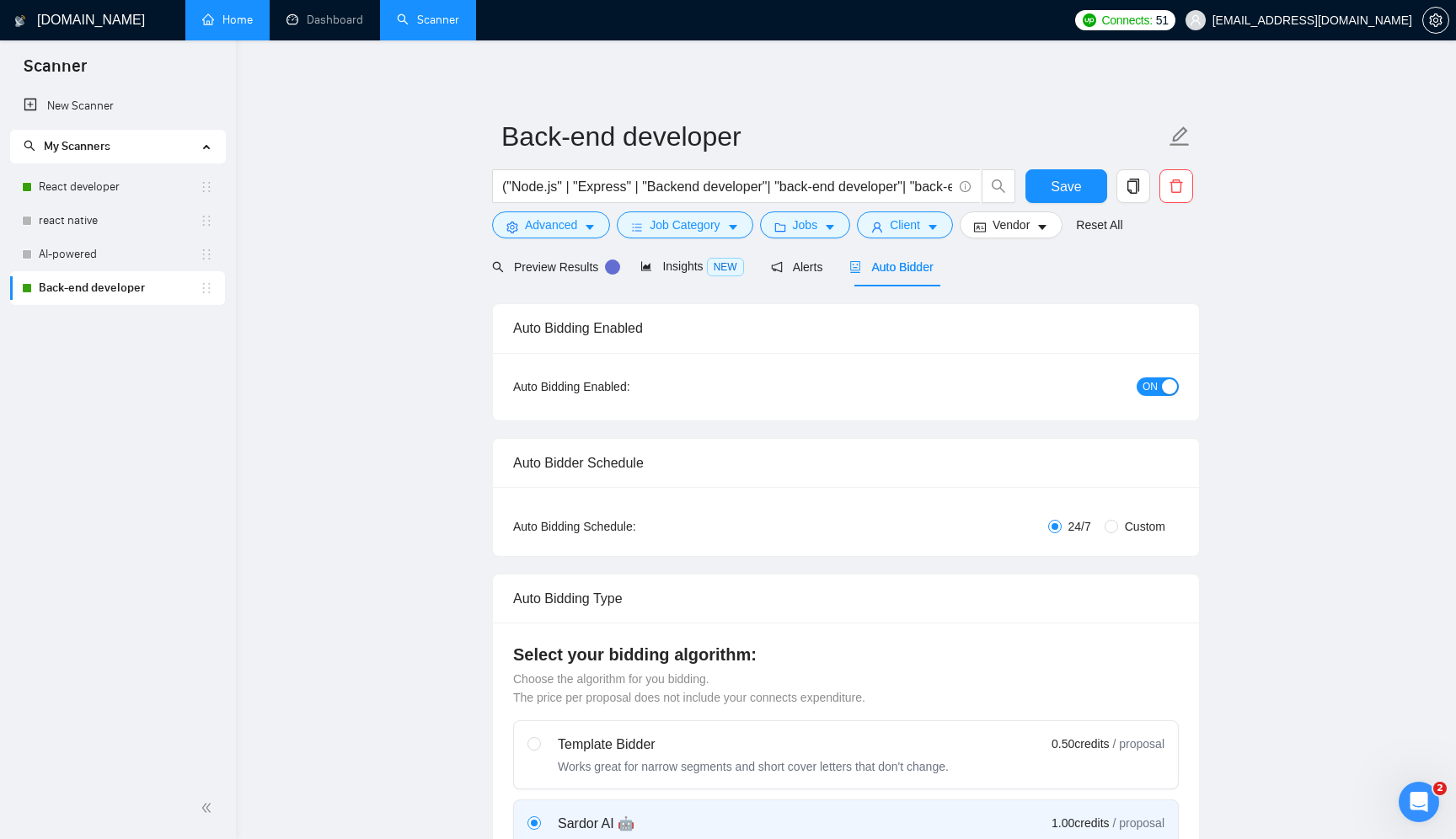
click at [1153, 393] on span "ON" at bounding box center [1150, 387] width 15 height 19
click at [1057, 179] on span "Save" at bounding box center [1066, 186] width 30 height 21
click at [234, 27] on link "Home" at bounding box center [227, 19] width 51 height 14
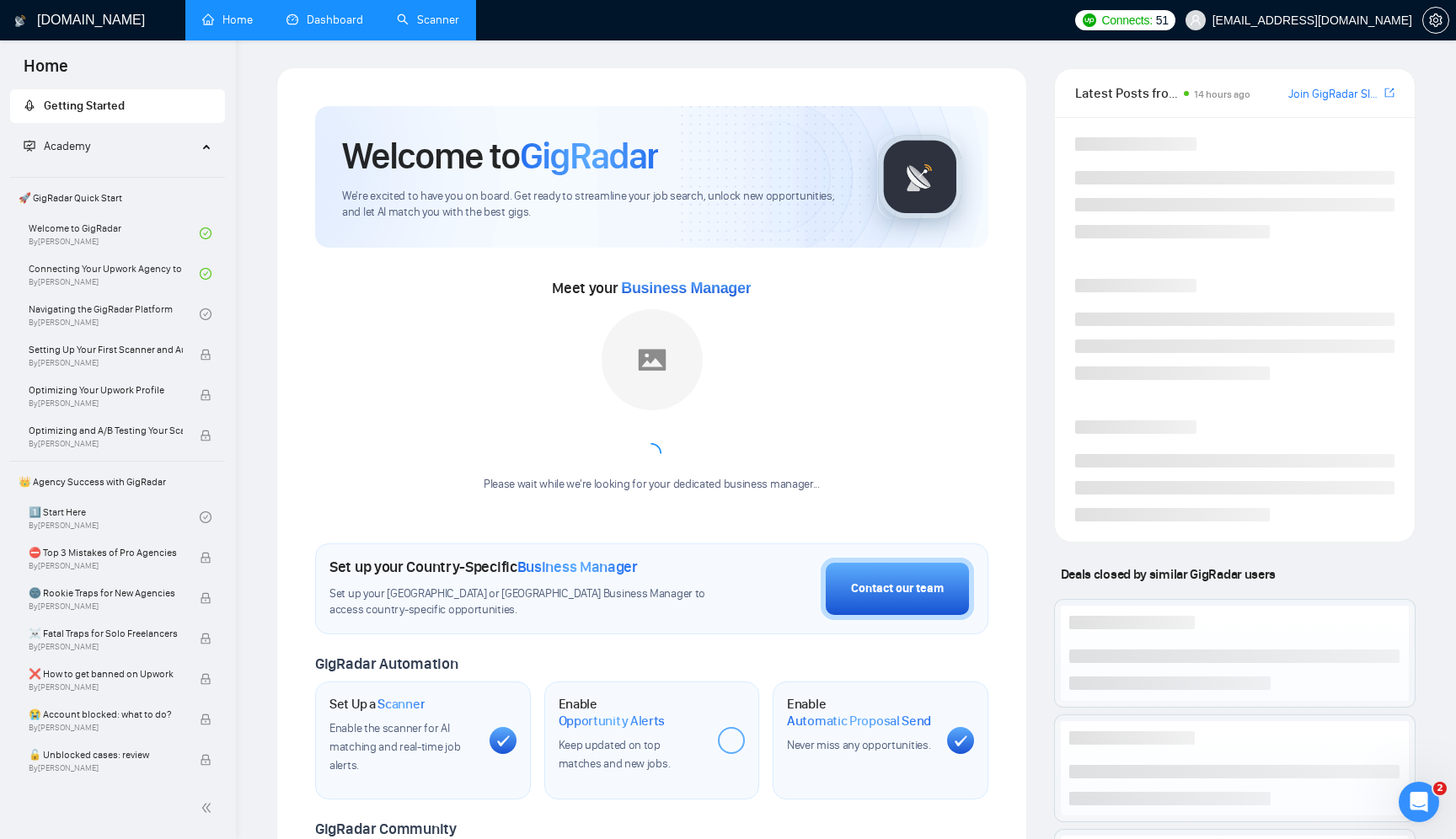
click at [307, 21] on link "Dashboard" at bounding box center [325, 19] width 77 height 14
